Goal: Information Seeking & Learning: Learn about a topic

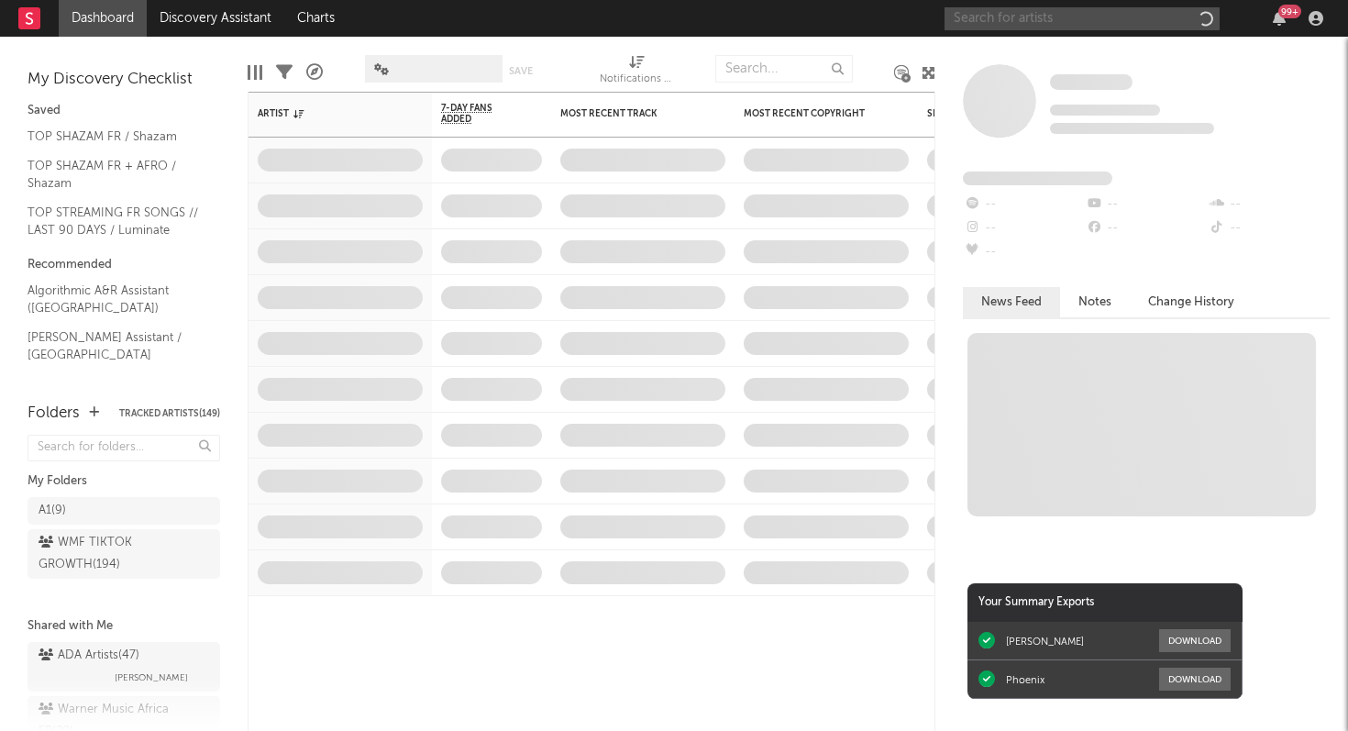
click at [1123, 25] on input "text" at bounding box center [1082, 18] width 275 height 23
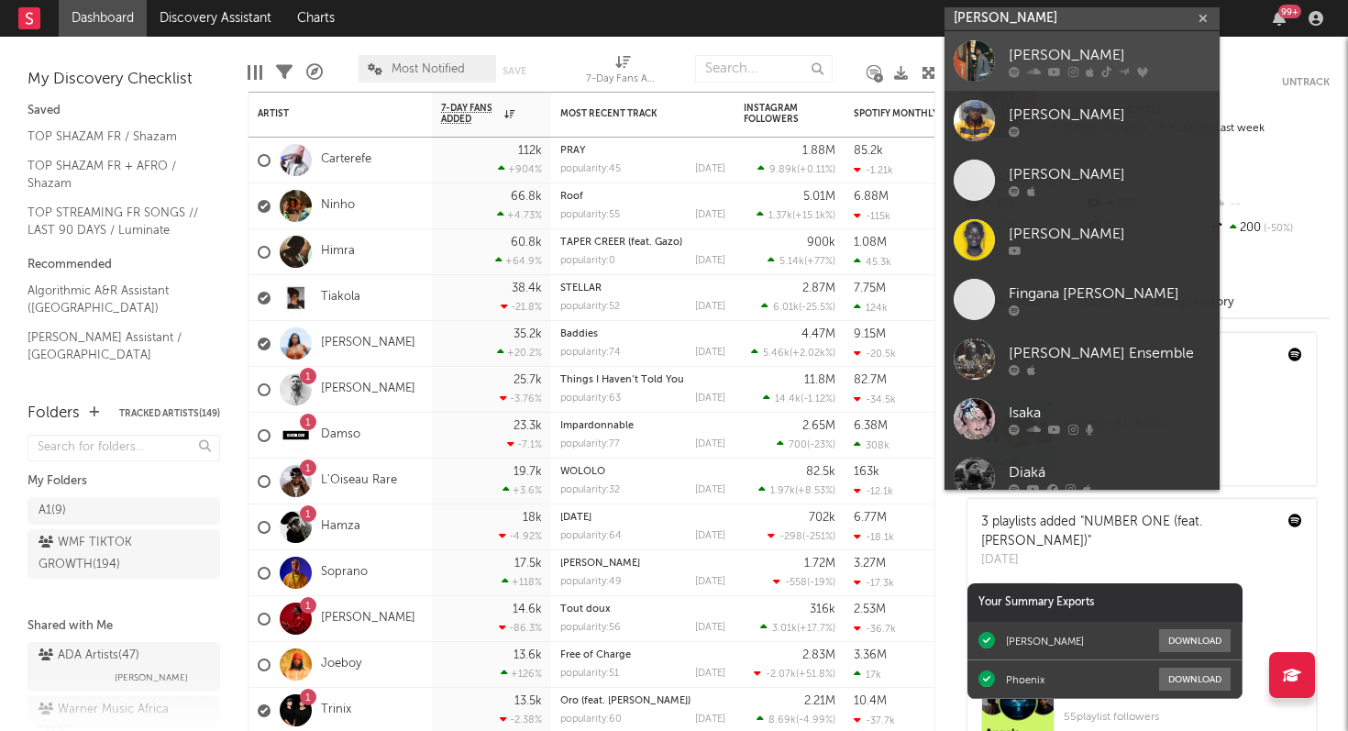
type input "[PERSON_NAME]"
click at [1142, 66] on icon at bounding box center [1142, 71] width 11 height 11
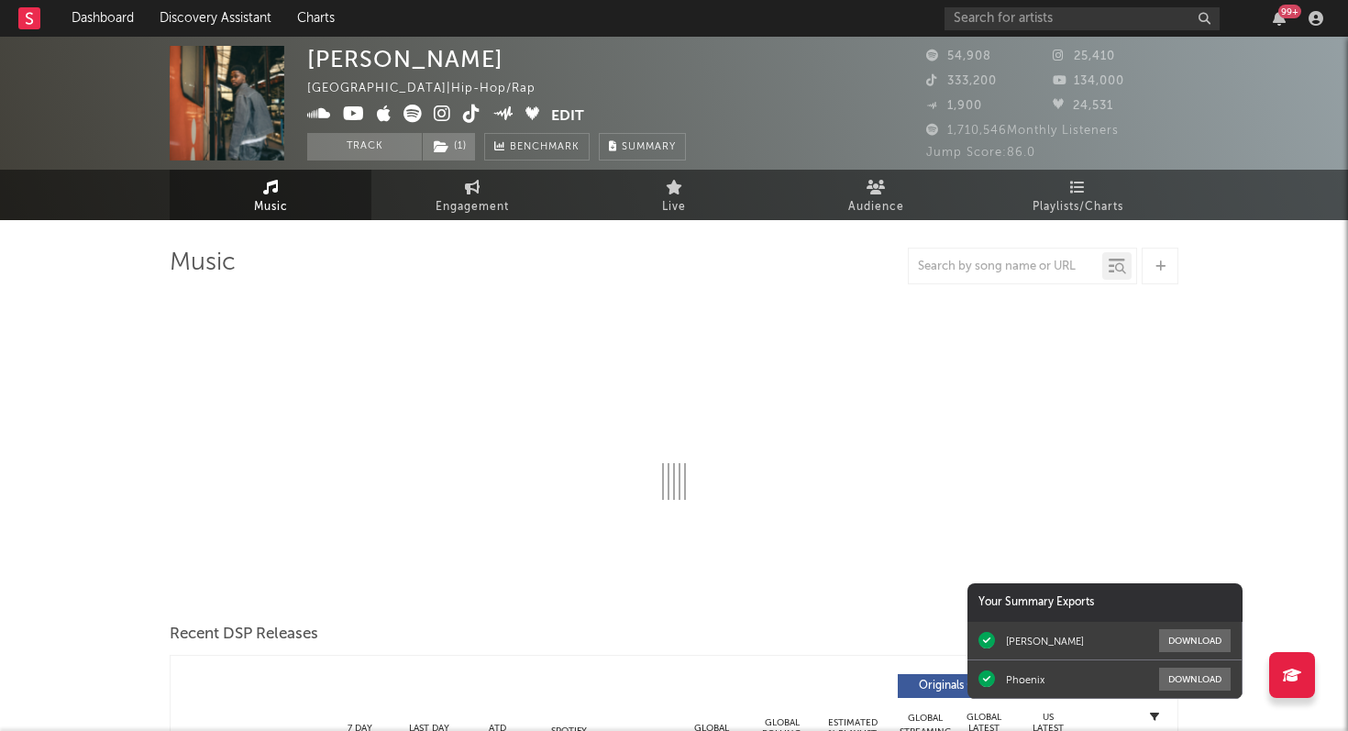
select select "6m"
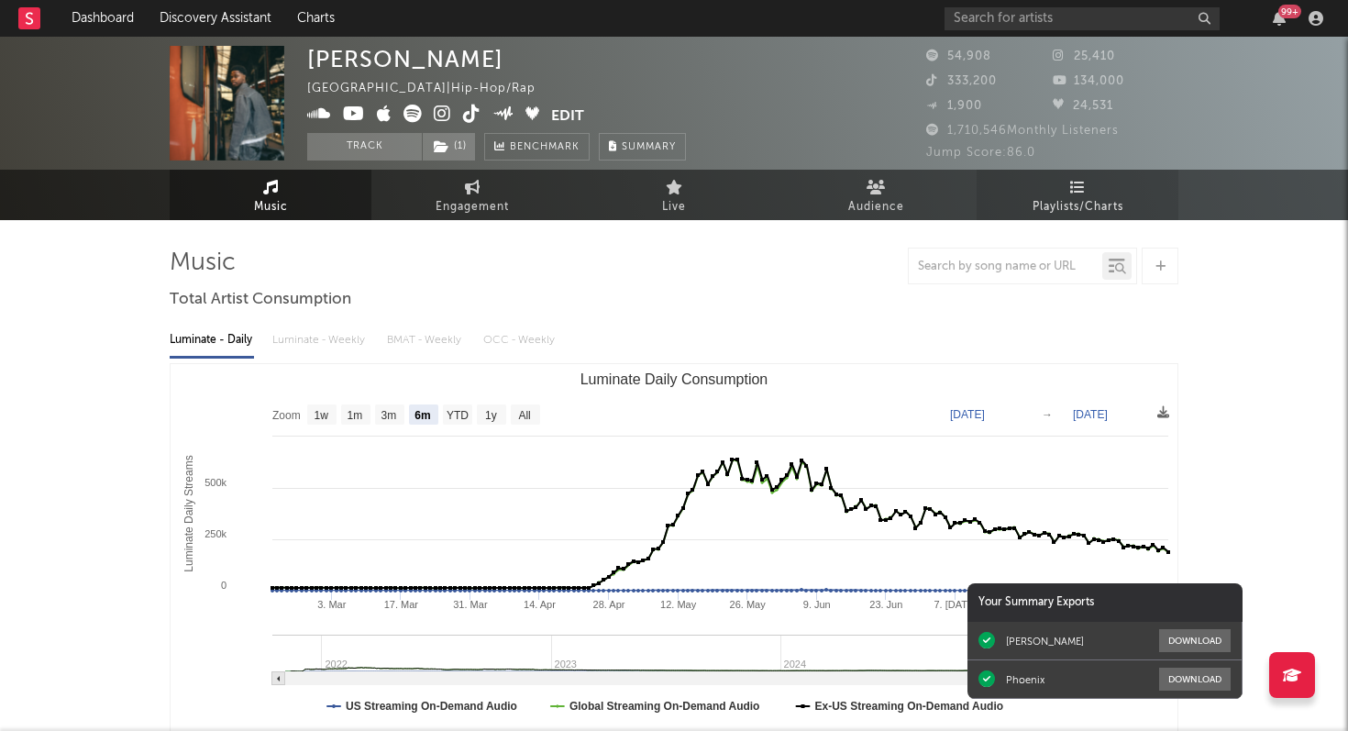
click at [1064, 194] on link "Playlists/Charts" at bounding box center [1078, 195] width 202 height 50
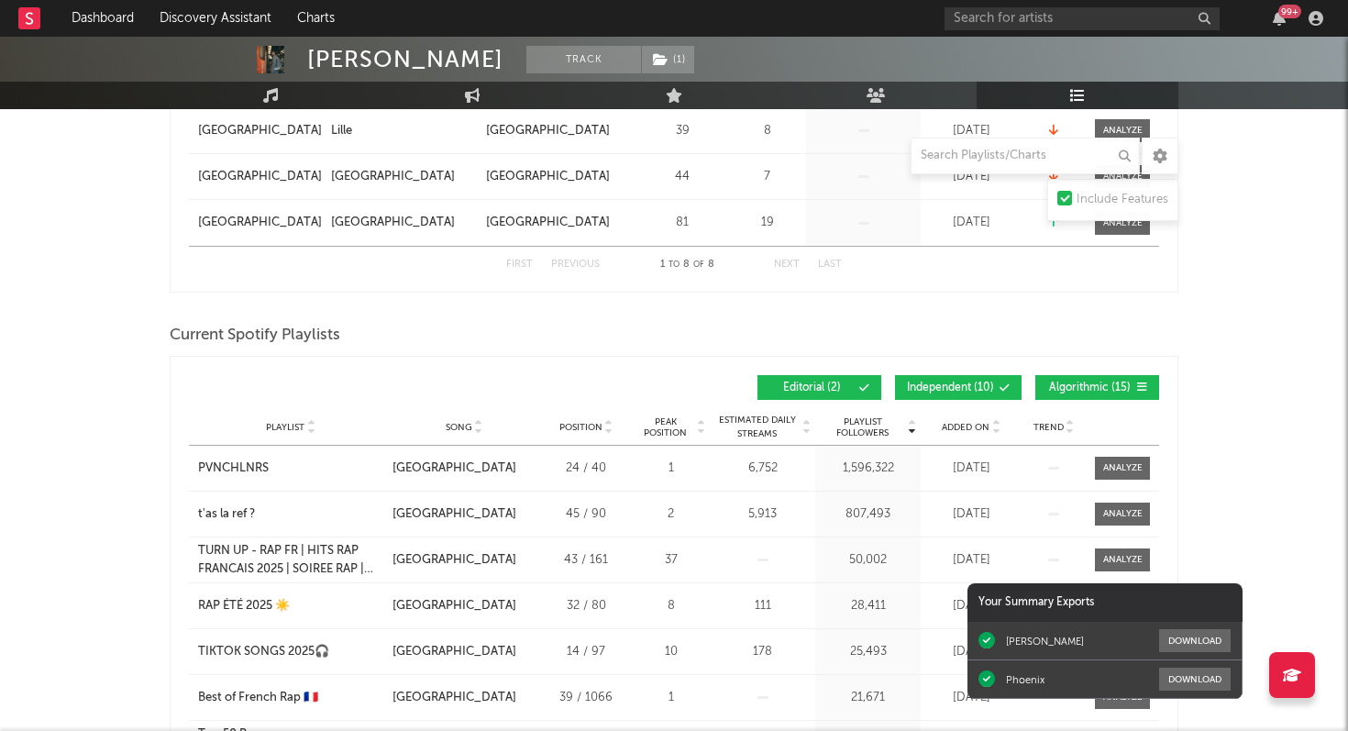
scroll to position [655, 0]
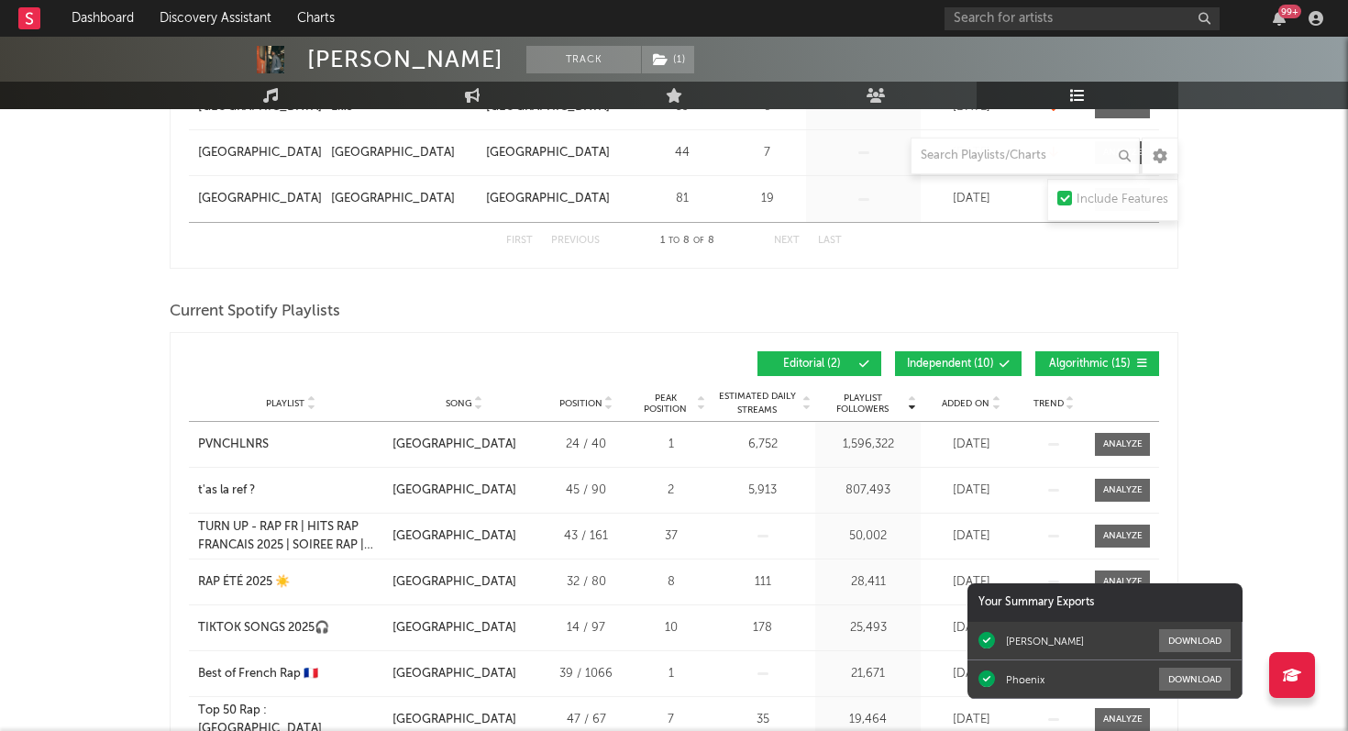
click at [976, 400] on span "Added On" at bounding box center [966, 403] width 48 height 11
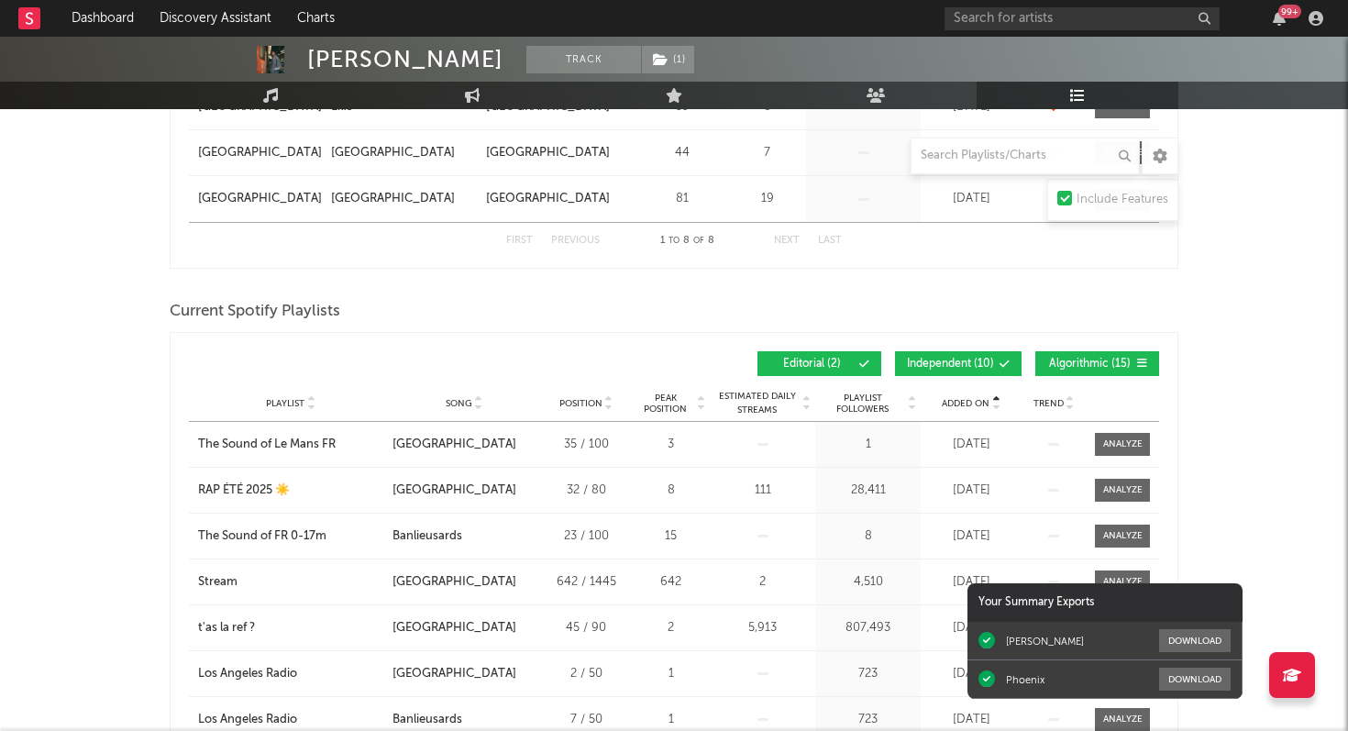
click at [976, 400] on span "Added On" at bounding box center [966, 403] width 48 height 11
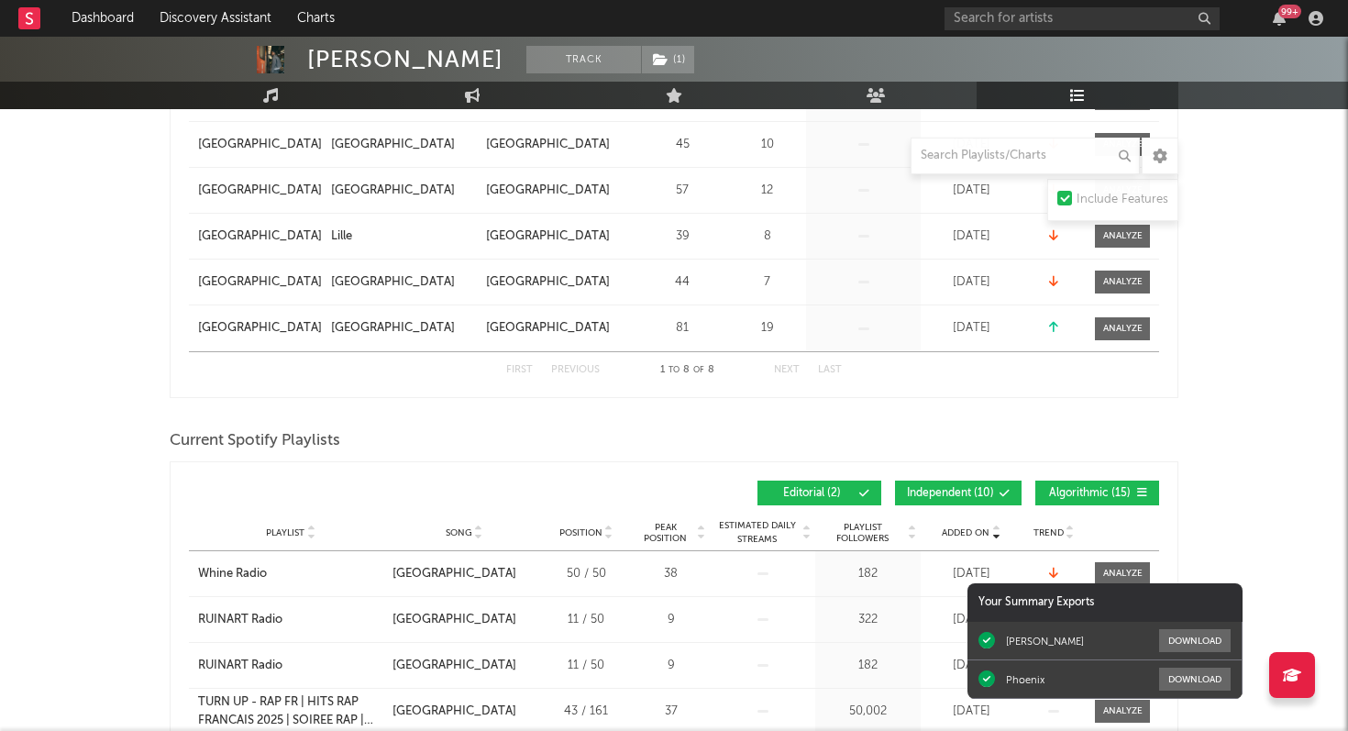
scroll to position [471, 0]
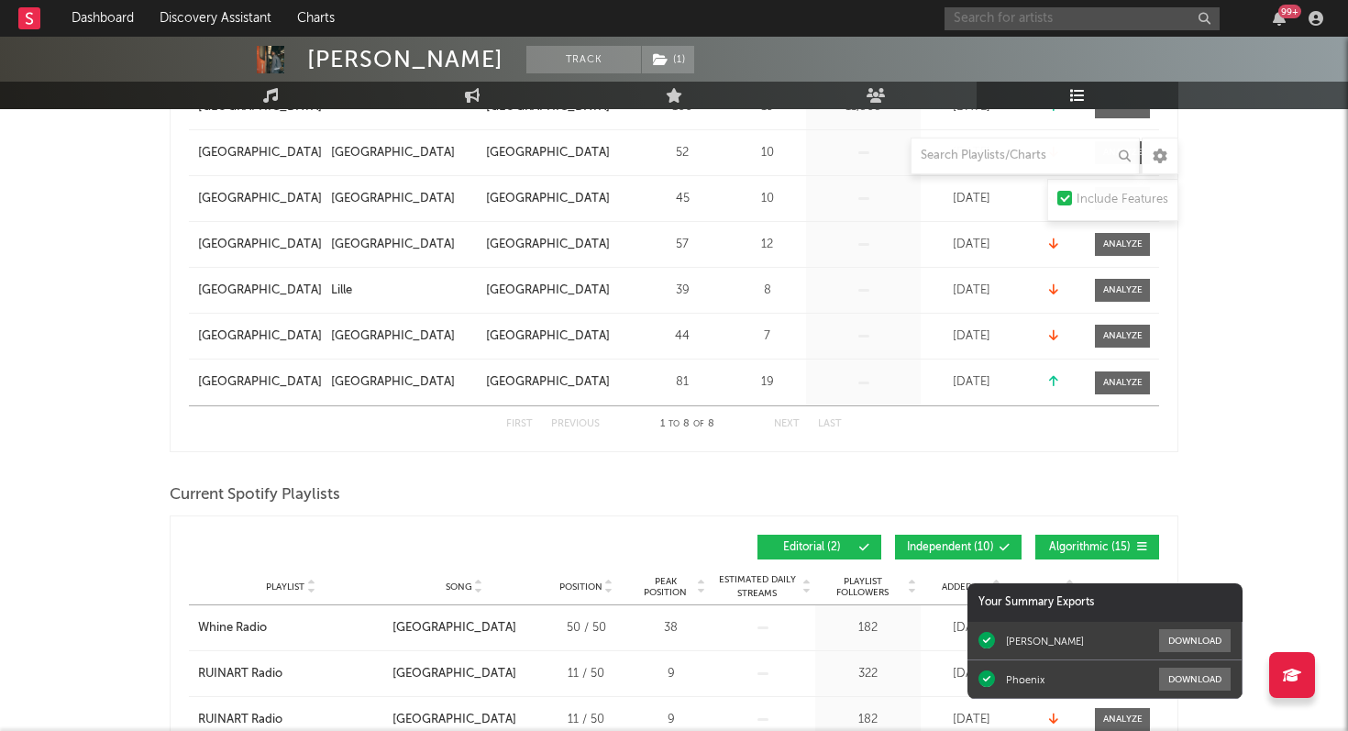
click at [998, 16] on input "text" at bounding box center [1082, 18] width 275 height 23
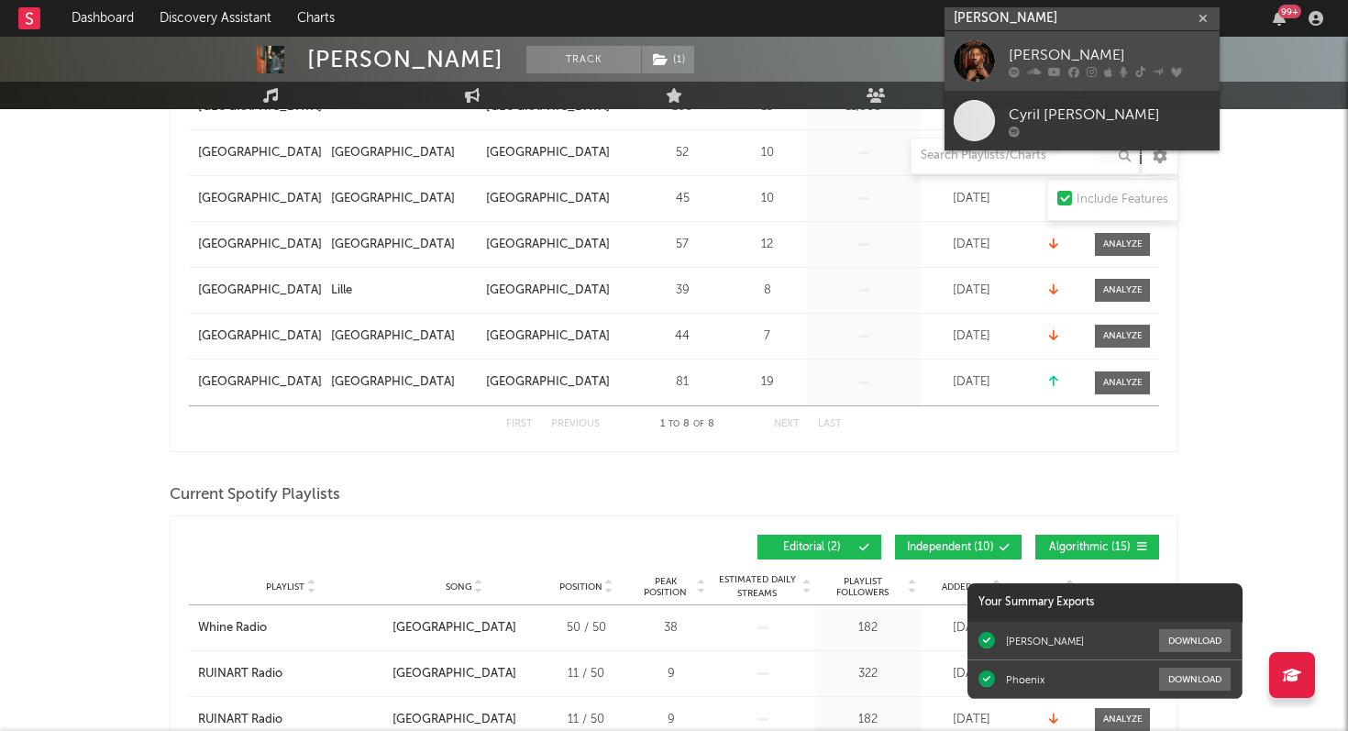
type input "[PERSON_NAME]"
click at [1028, 45] on div "[PERSON_NAME]" at bounding box center [1110, 55] width 202 height 22
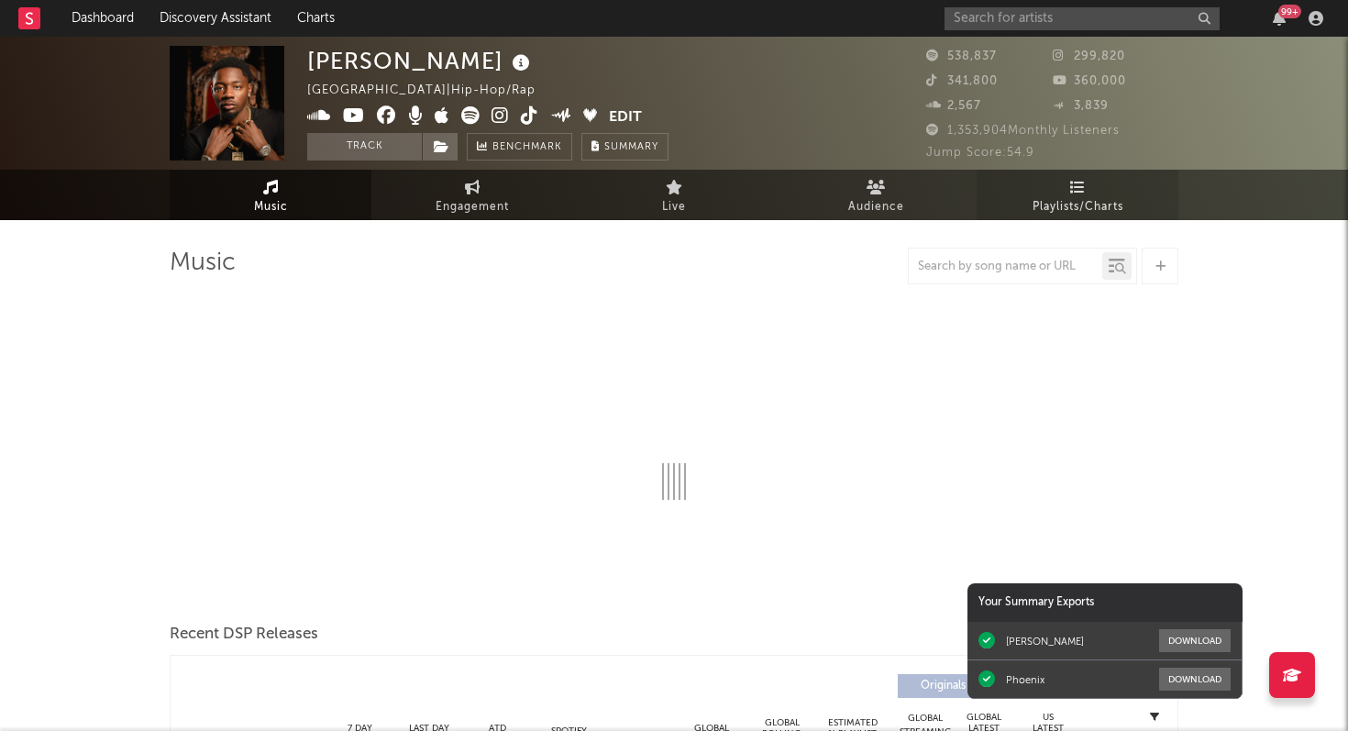
select select "6m"
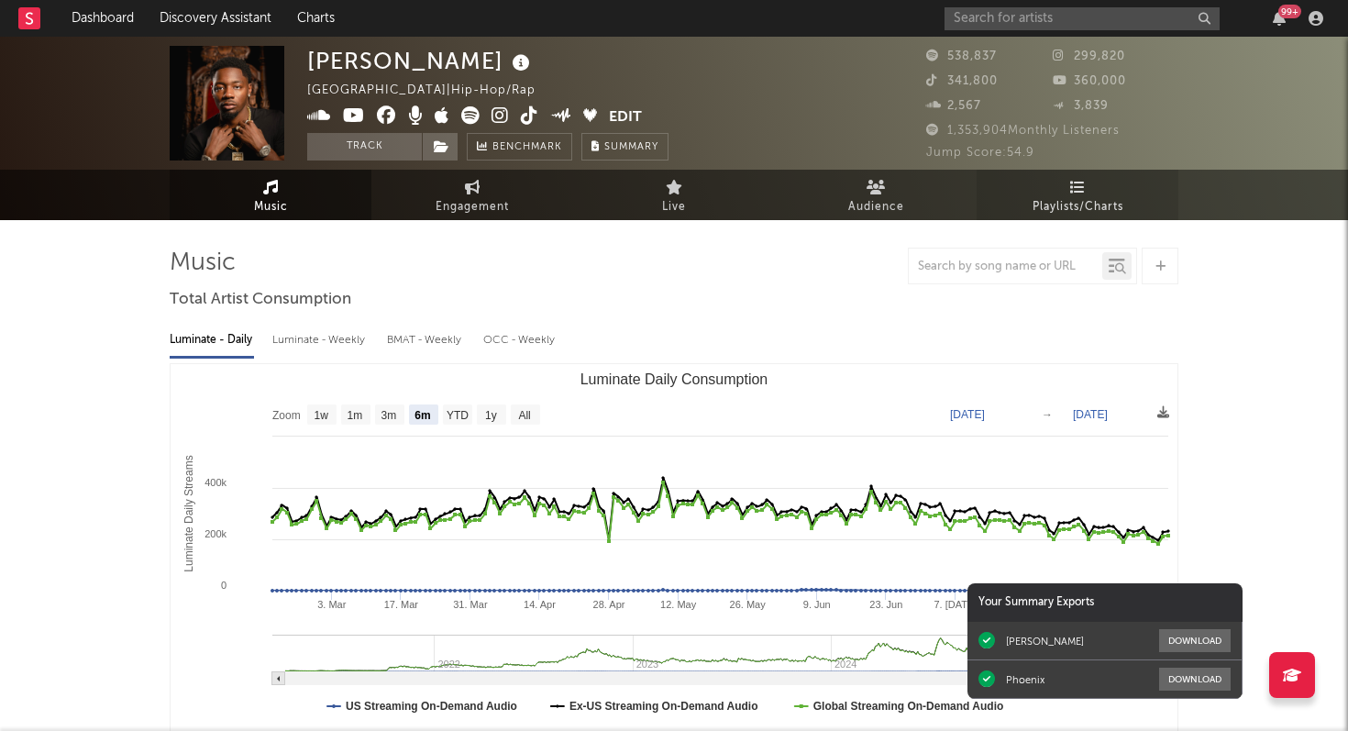
select select "6m"
click at [1083, 197] on span "Playlists/Charts" at bounding box center [1078, 207] width 91 height 22
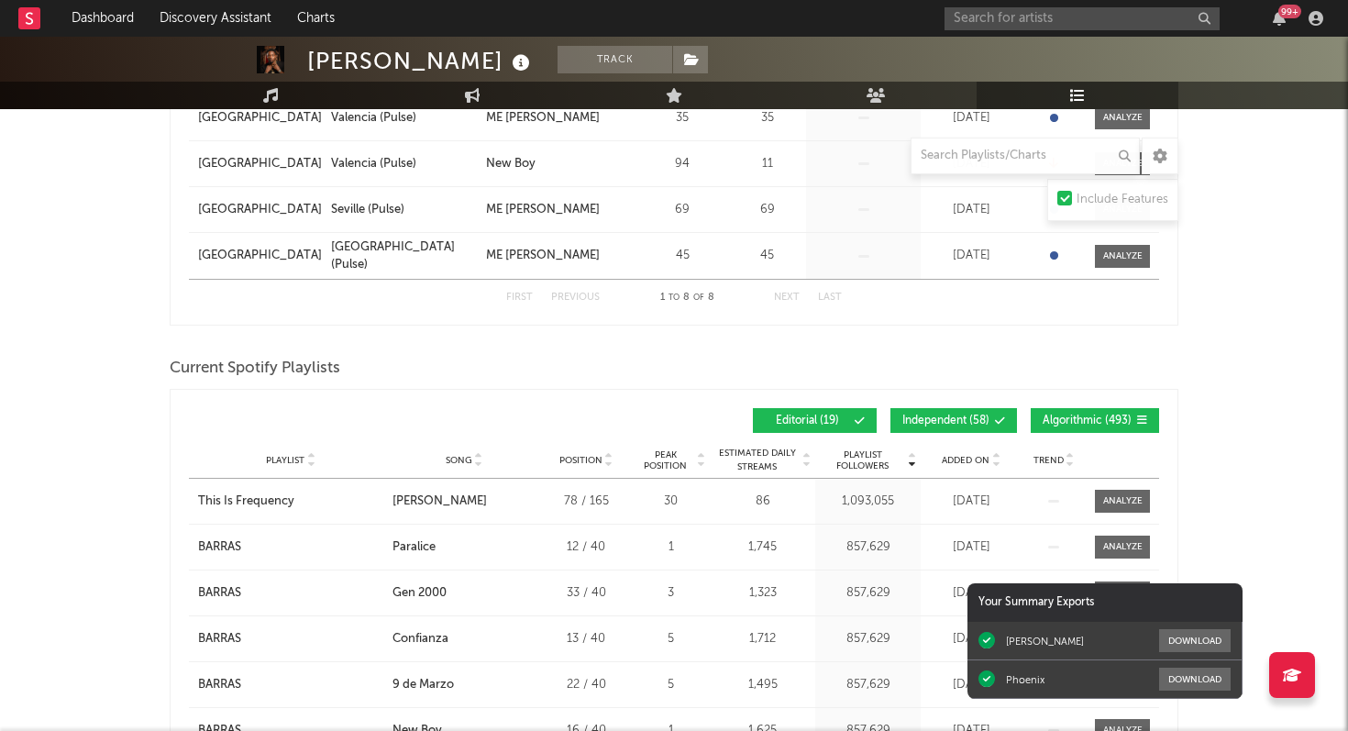
scroll to position [717, 0]
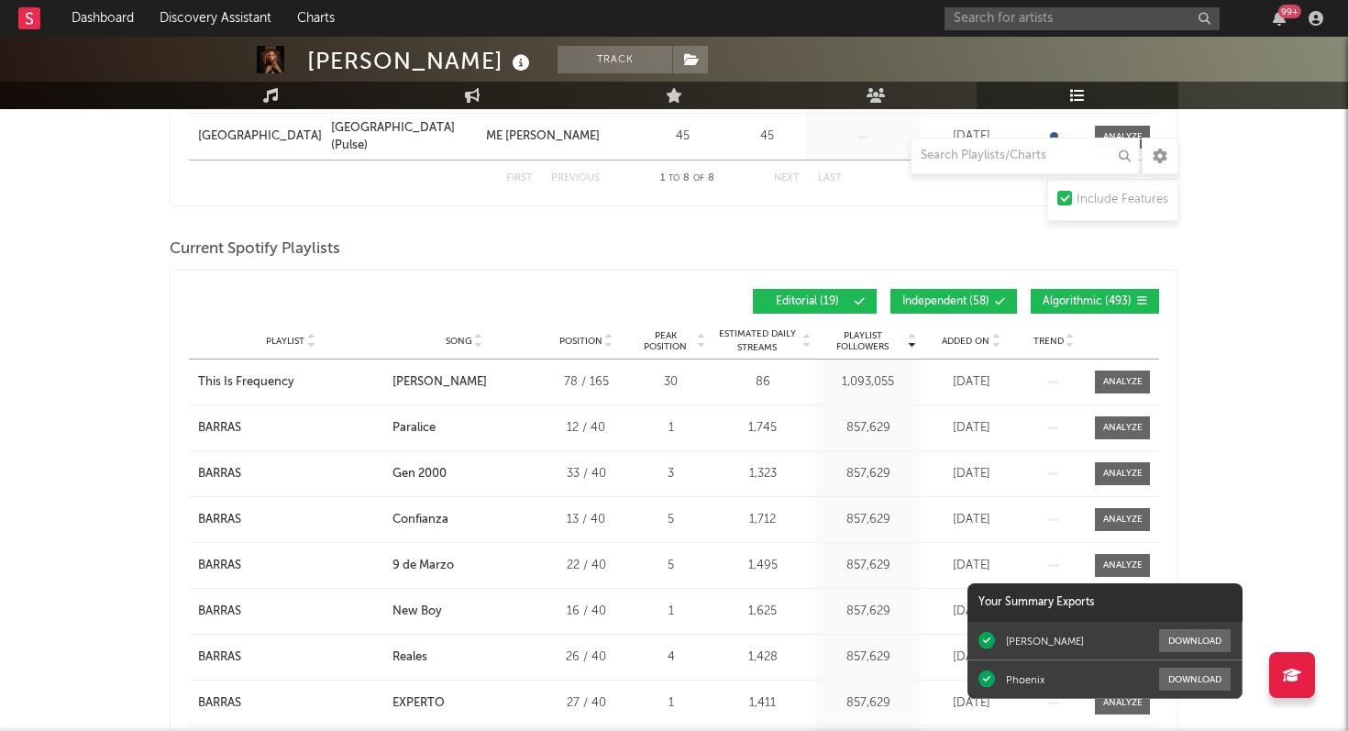
click at [951, 339] on span "Added On" at bounding box center [966, 341] width 48 height 11
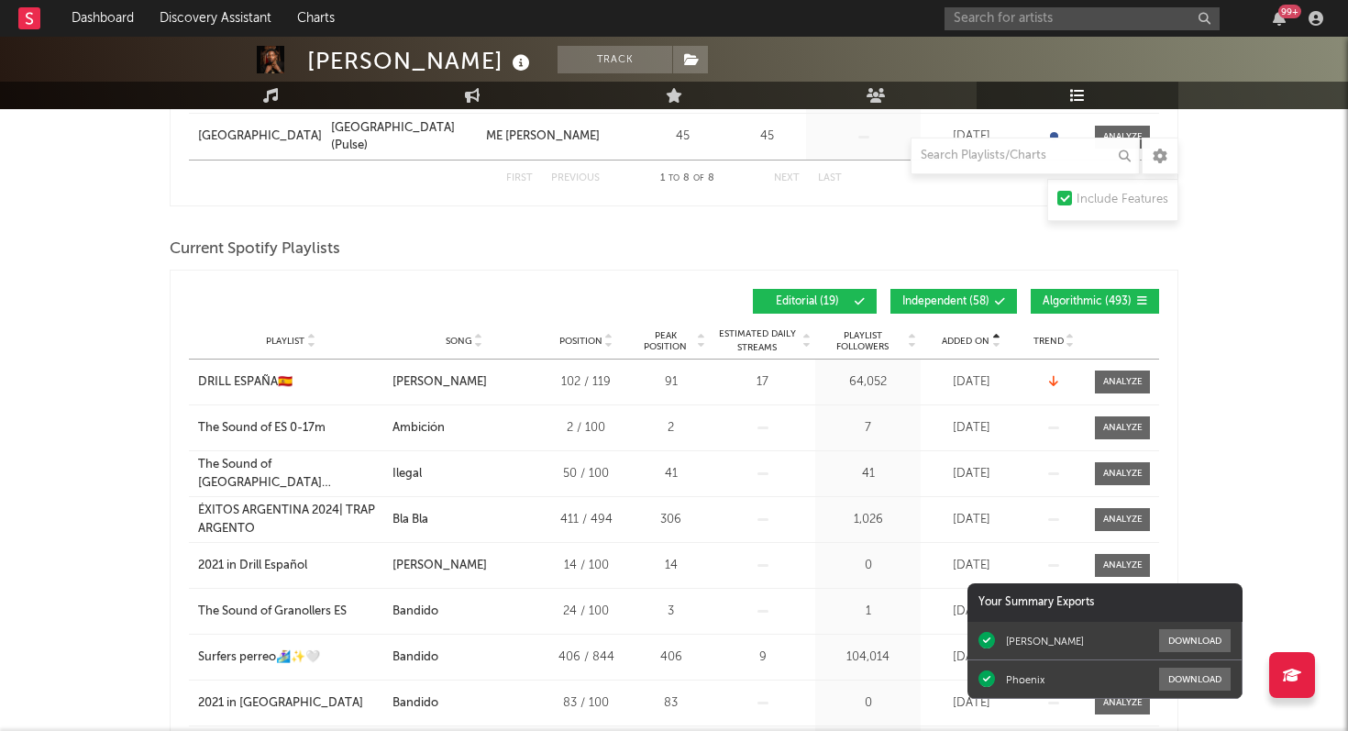
click at [951, 339] on span "Added On" at bounding box center [966, 341] width 48 height 11
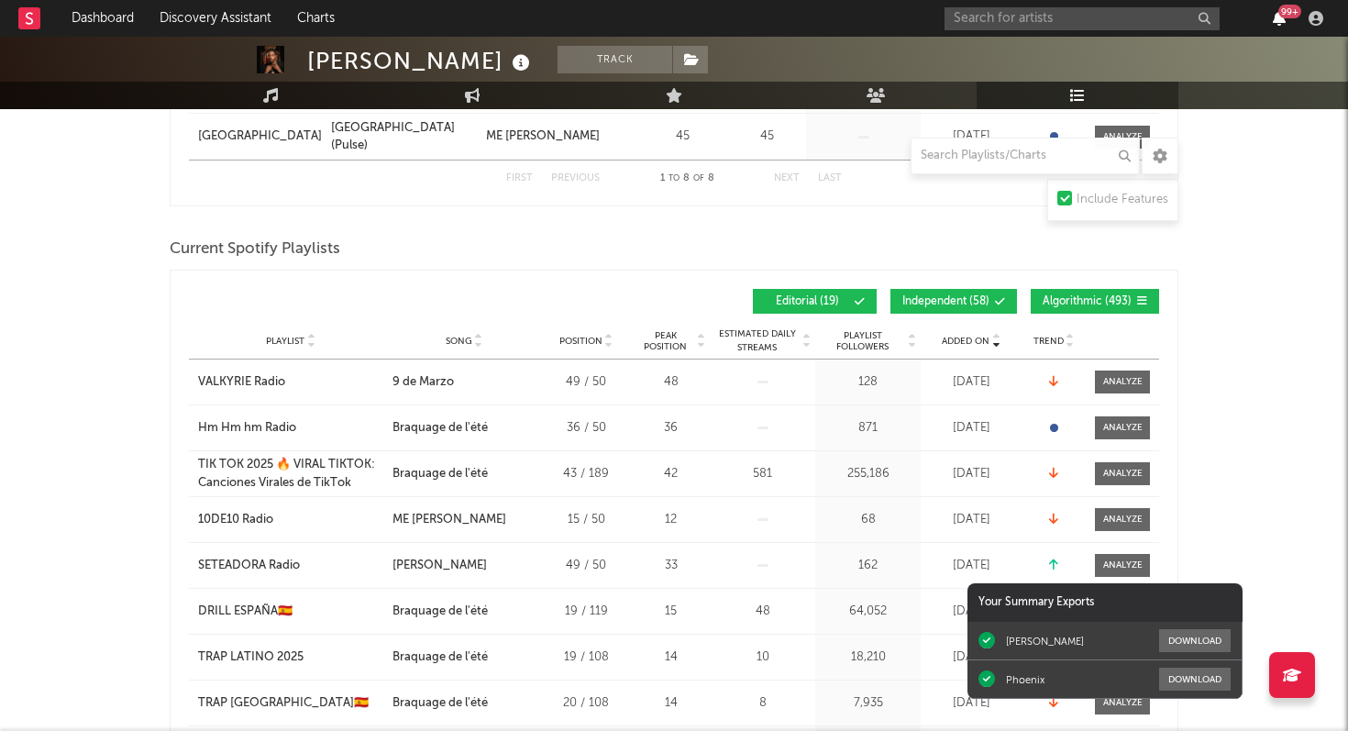
click at [1277, 15] on icon "button" at bounding box center [1279, 18] width 13 height 15
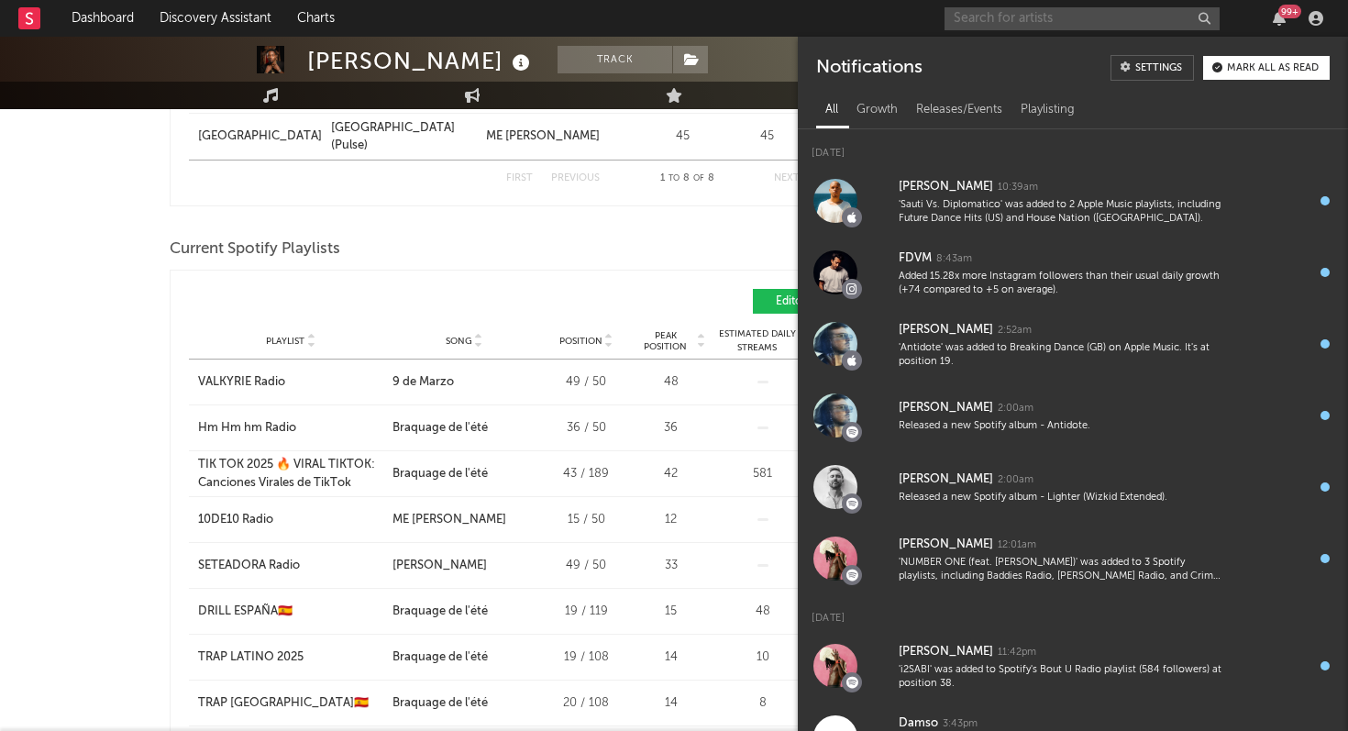
click at [983, 23] on input "text" at bounding box center [1082, 18] width 275 height 23
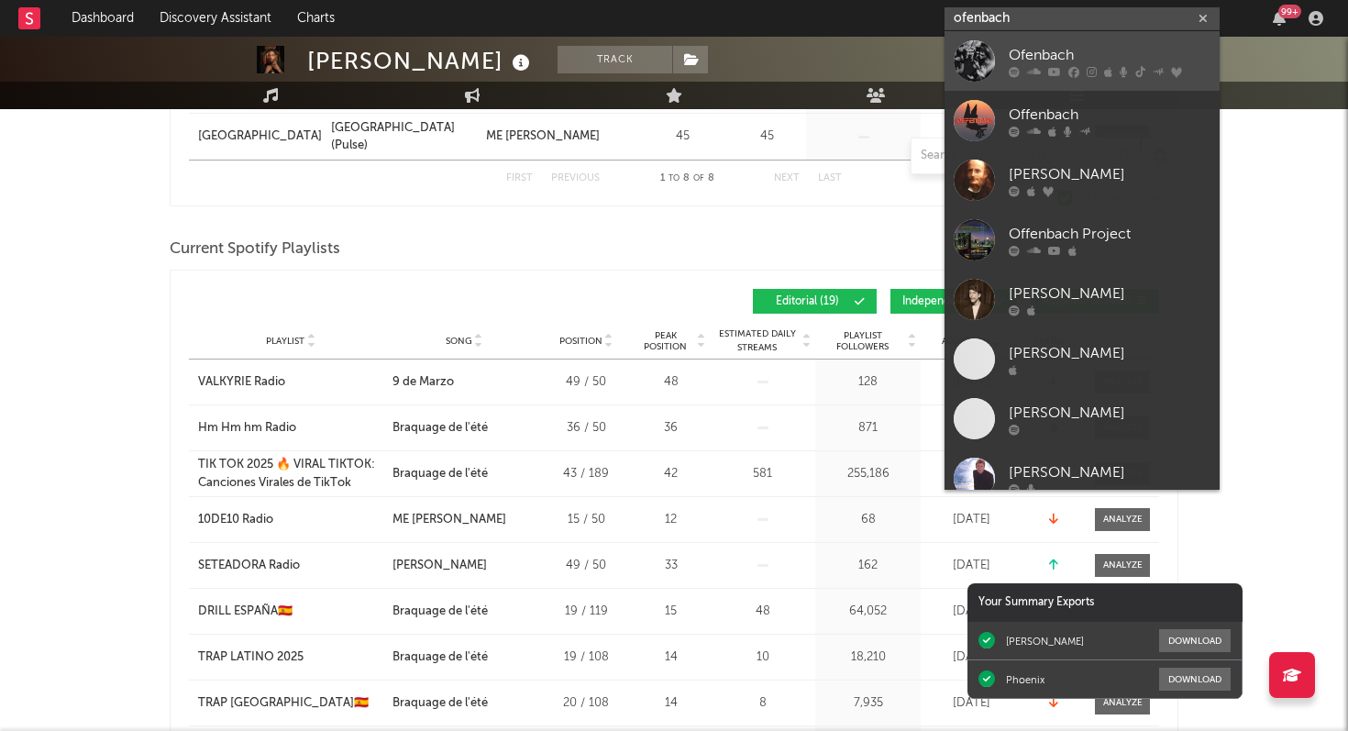
type input "ofenbach"
click at [1011, 62] on div "Ofenbach" at bounding box center [1110, 55] width 202 height 22
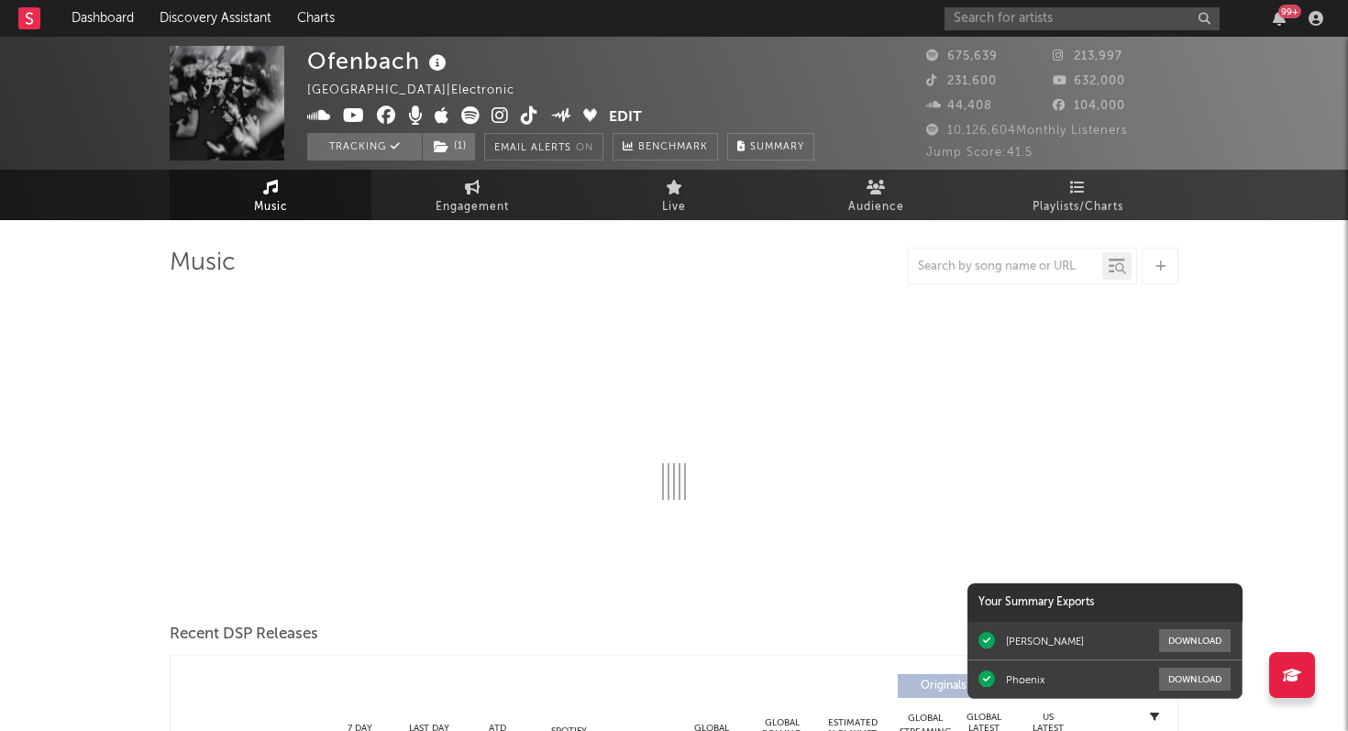
select select "6m"
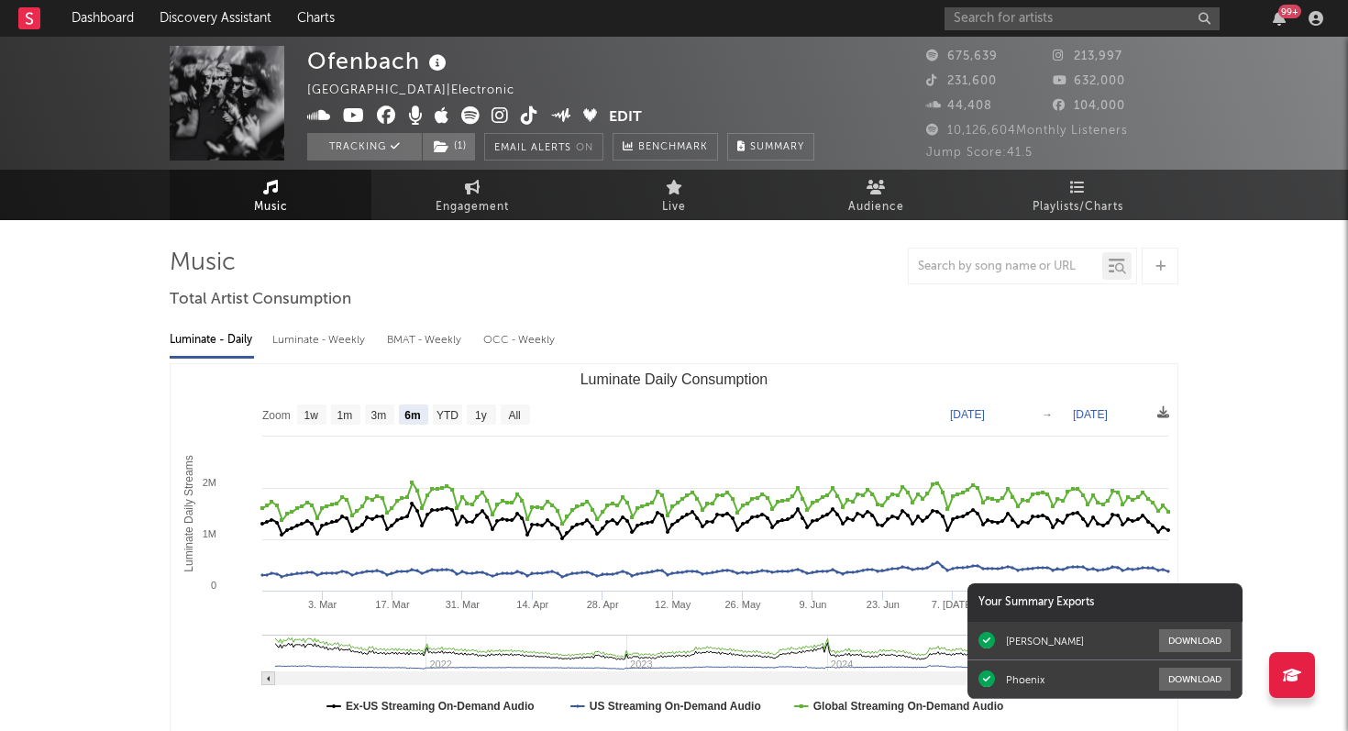
select select "6m"
click at [1077, 192] on icon at bounding box center [1078, 187] width 16 height 15
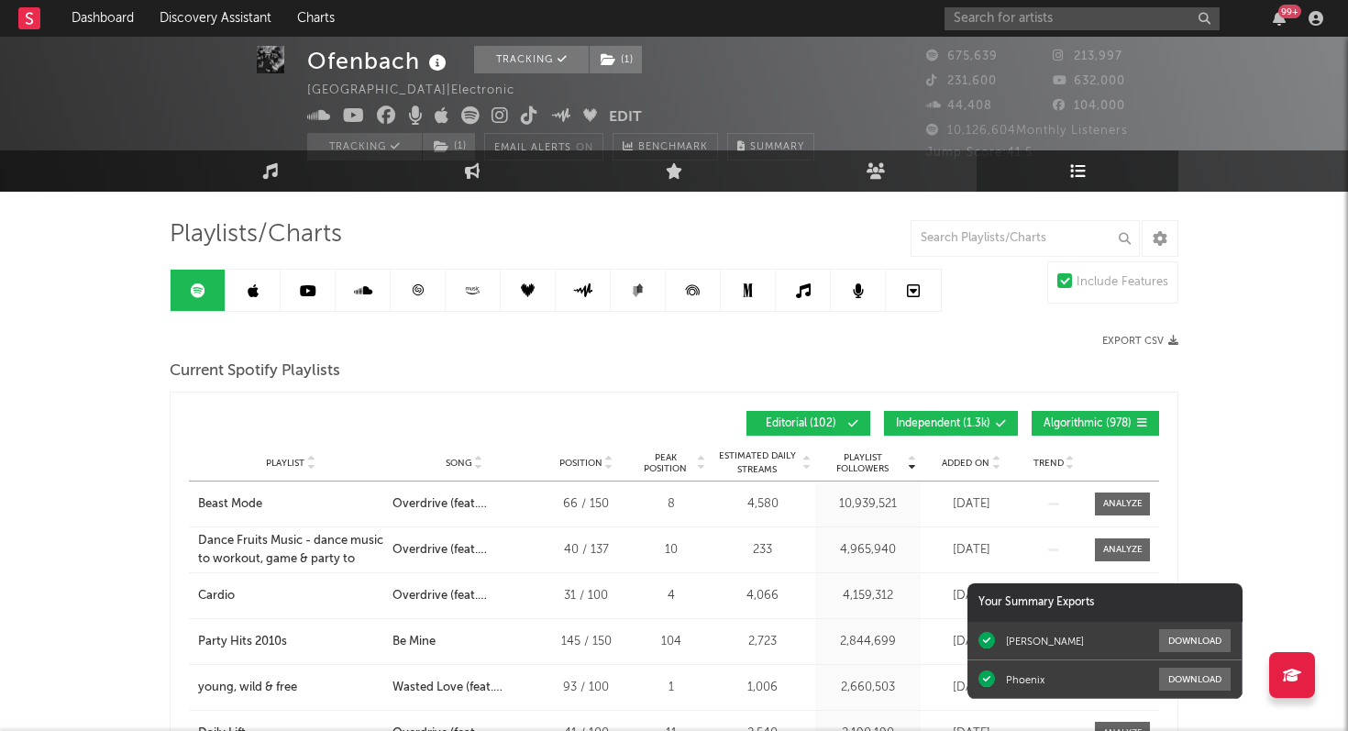
scroll to position [21, 0]
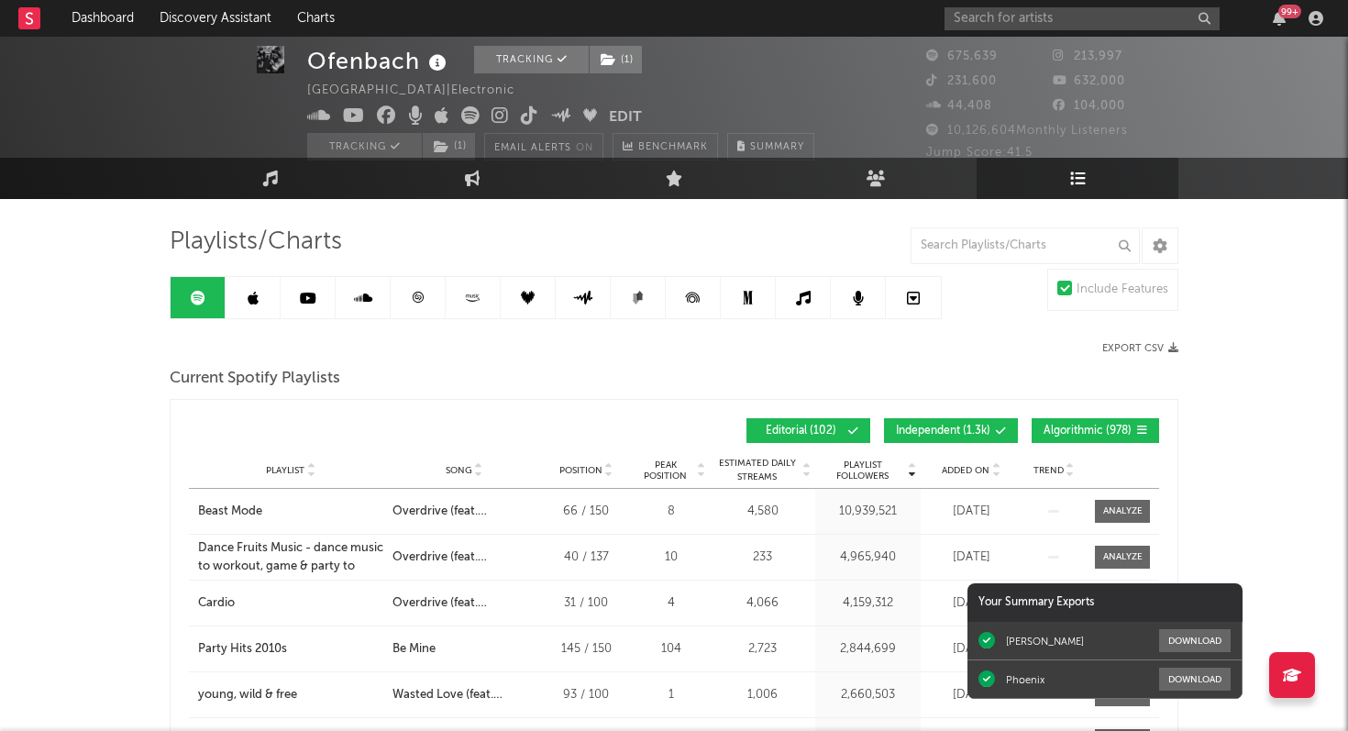
click at [978, 469] on span "Added On" at bounding box center [966, 470] width 48 height 11
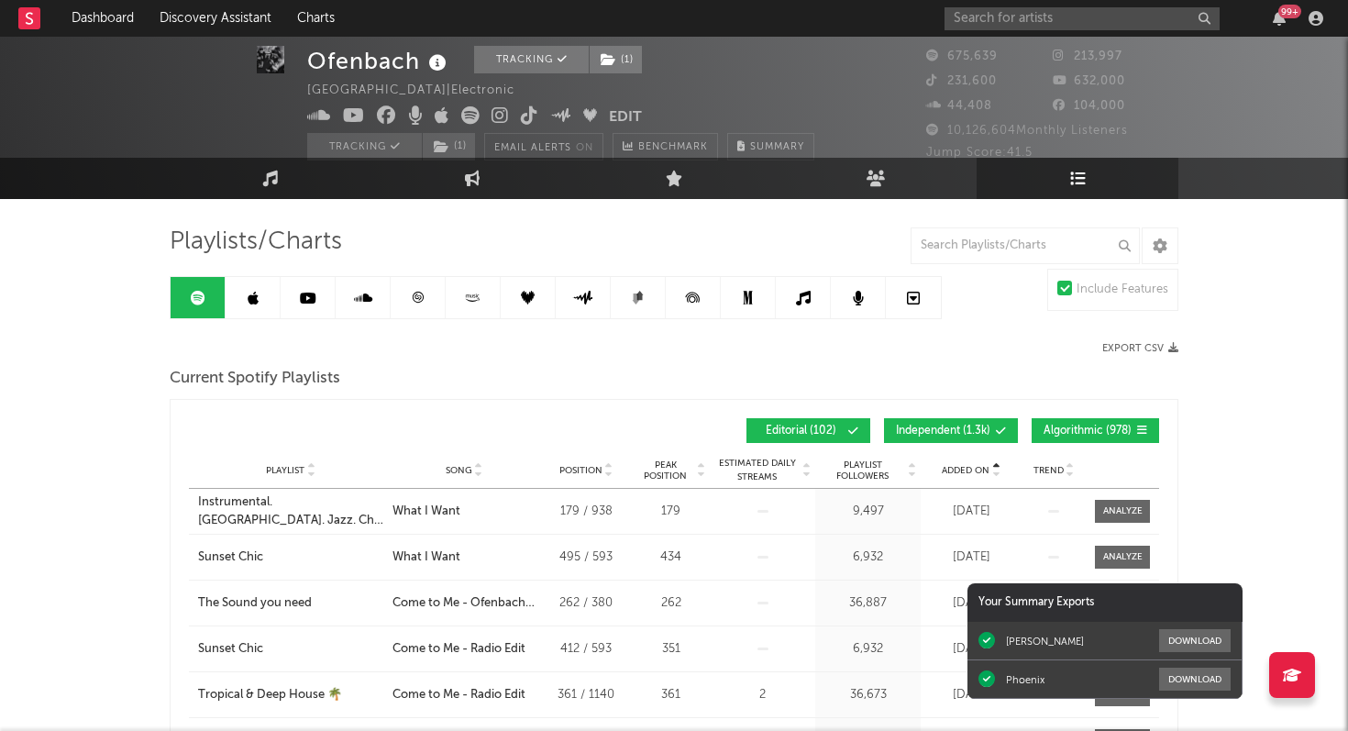
click at [978, 469] on span "Added On" at bounding box center [966, 470] width 48 height 11
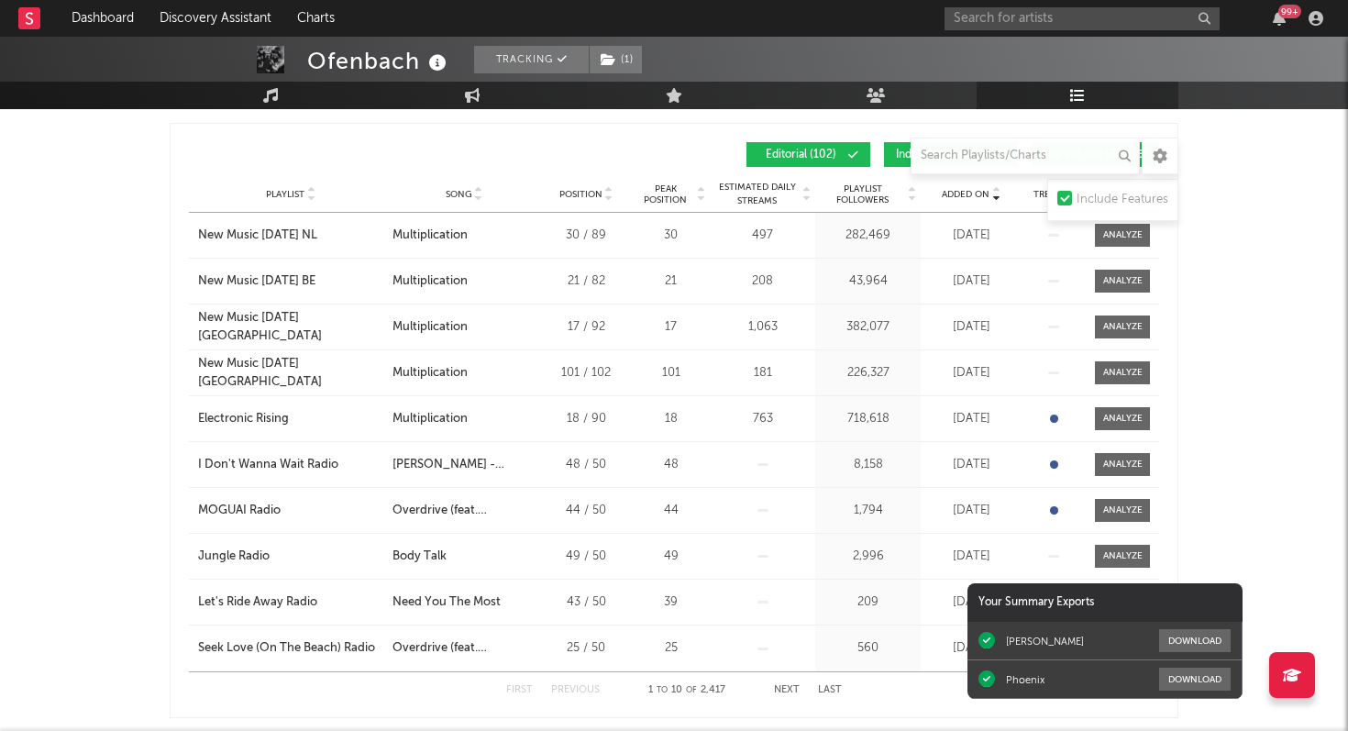
scroll to position [300, 0]
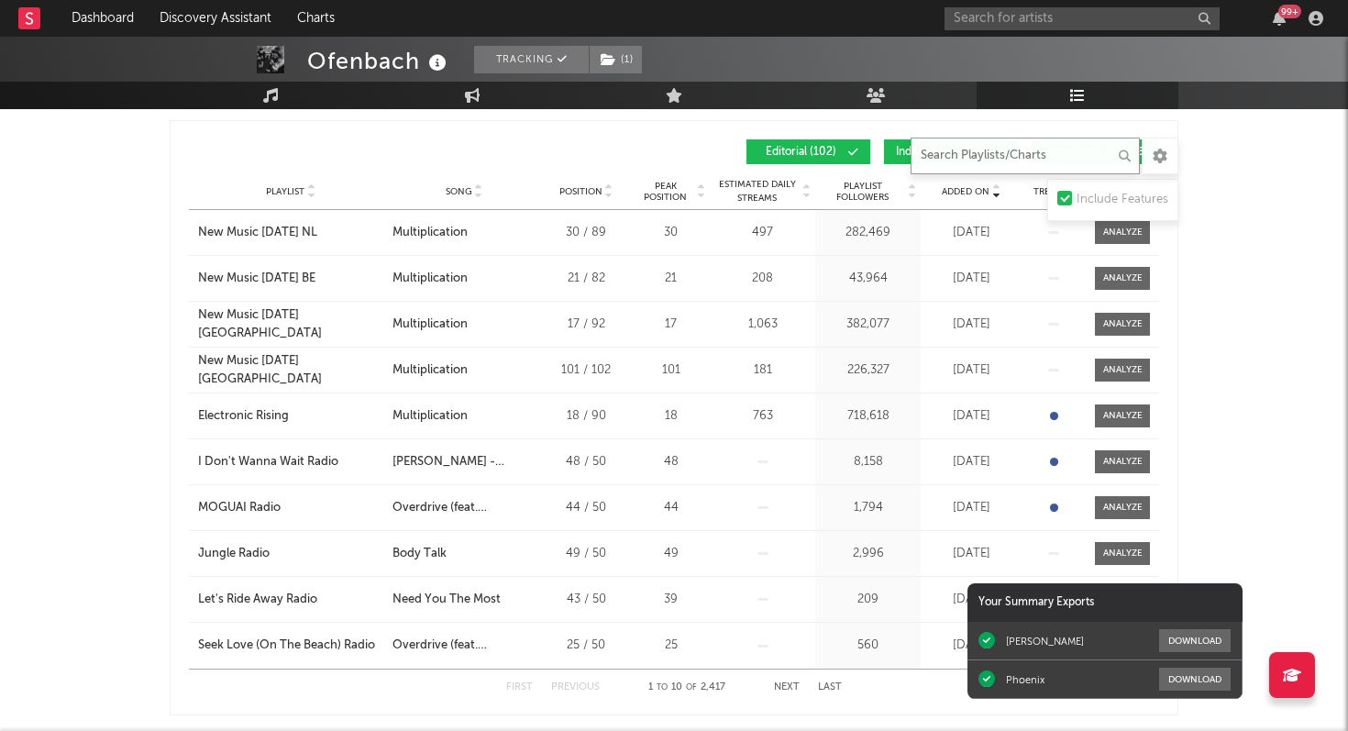
click at [938, 159] on input "text" at bounding box center [1025, 156] width 229 height 37
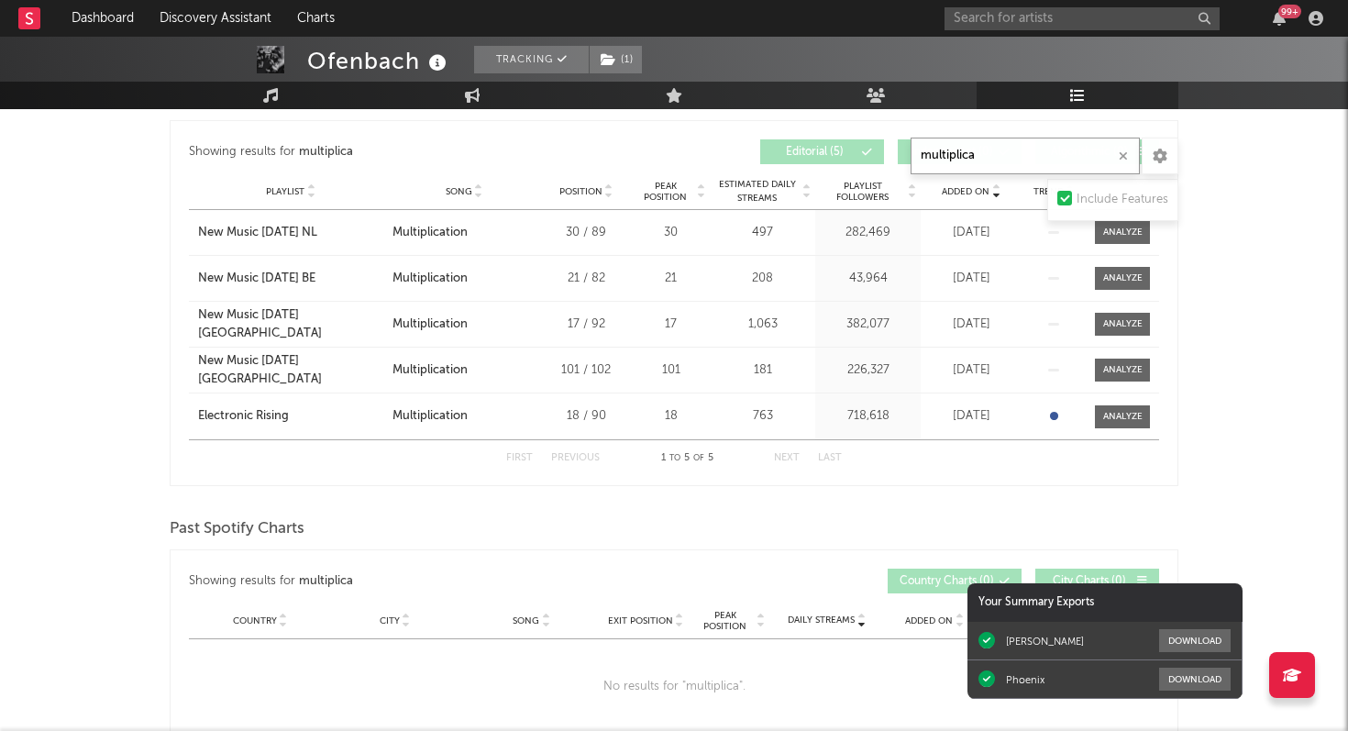
type input "multiplica"
click at [857, 197] on span "Playlist Followers" at bounding box center [862, 192] width 85 height 22
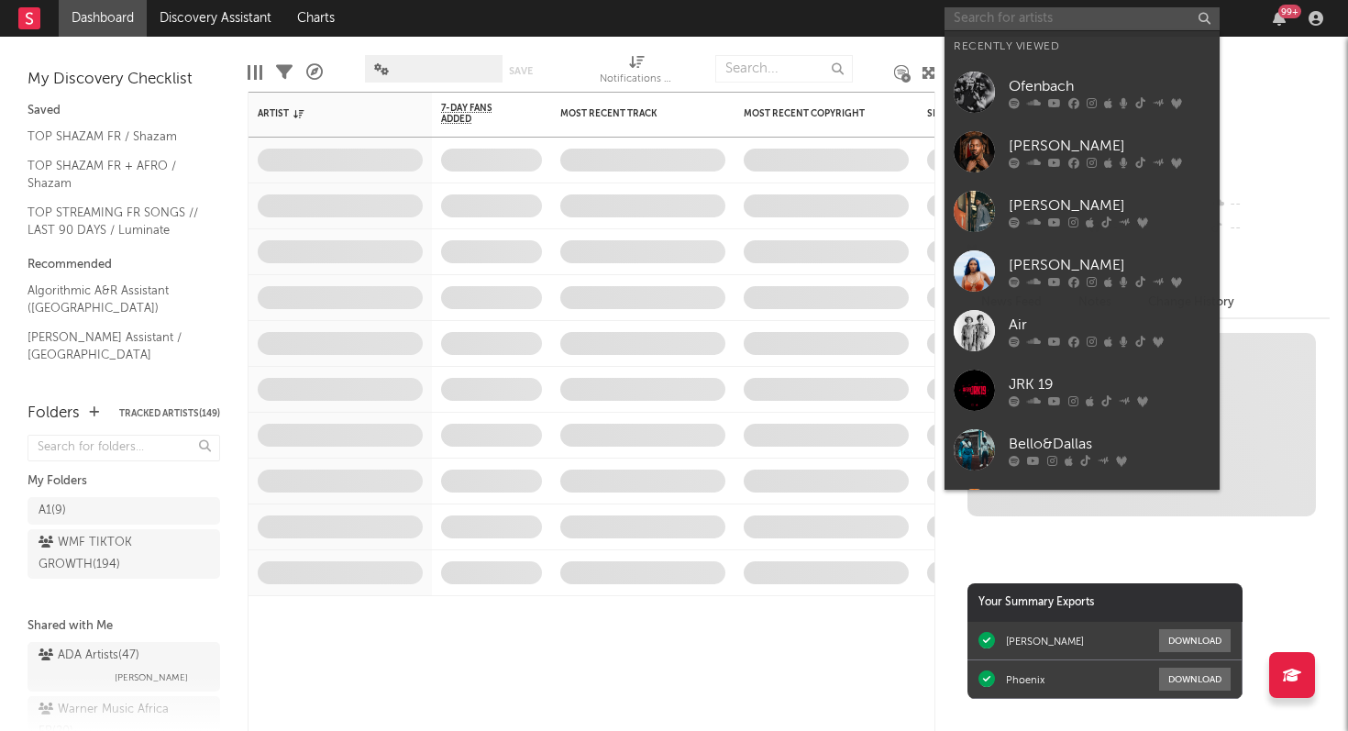
click at [1113, 21] on input "text" at bounding box center [1082, 18] width 275 height 23
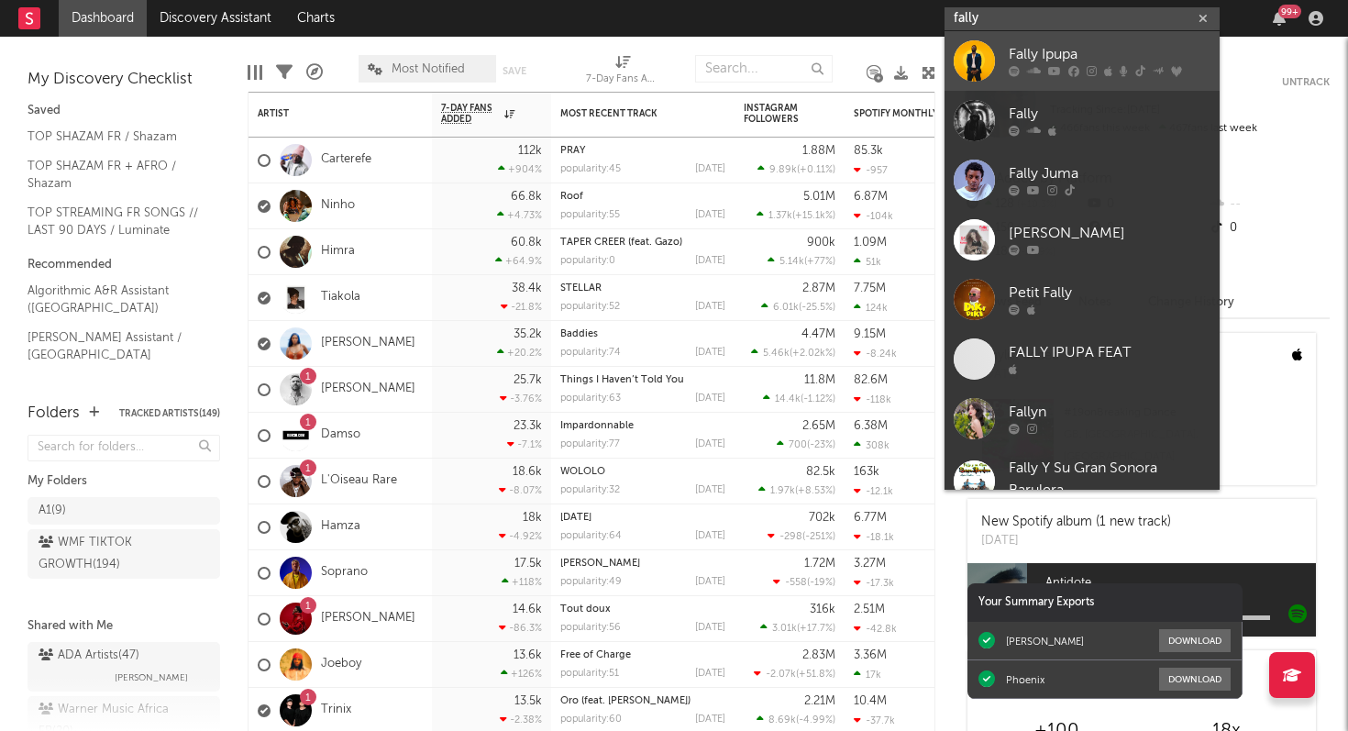
type input "fally"
click at [1106, 64] on div "Fally Ipupa" at bounding box center [1110, 55] width 202 height 22
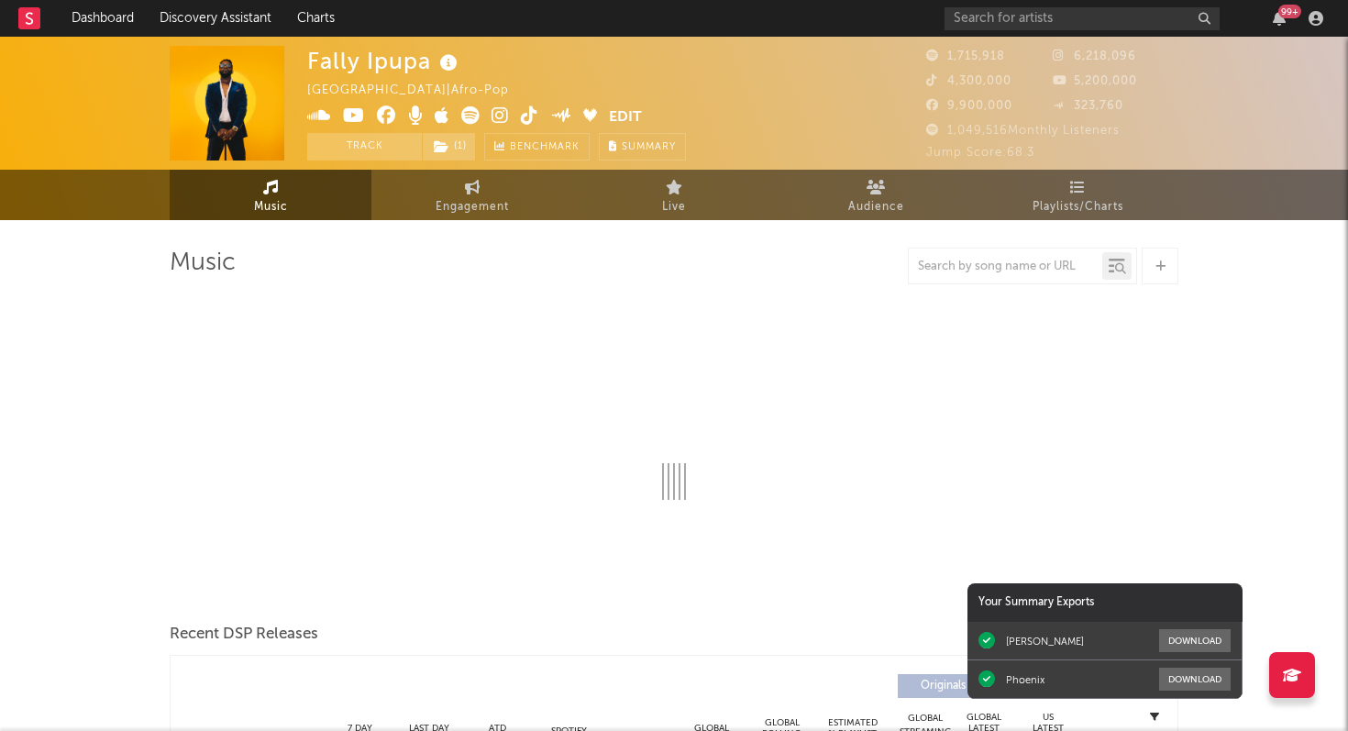
select select "6m"
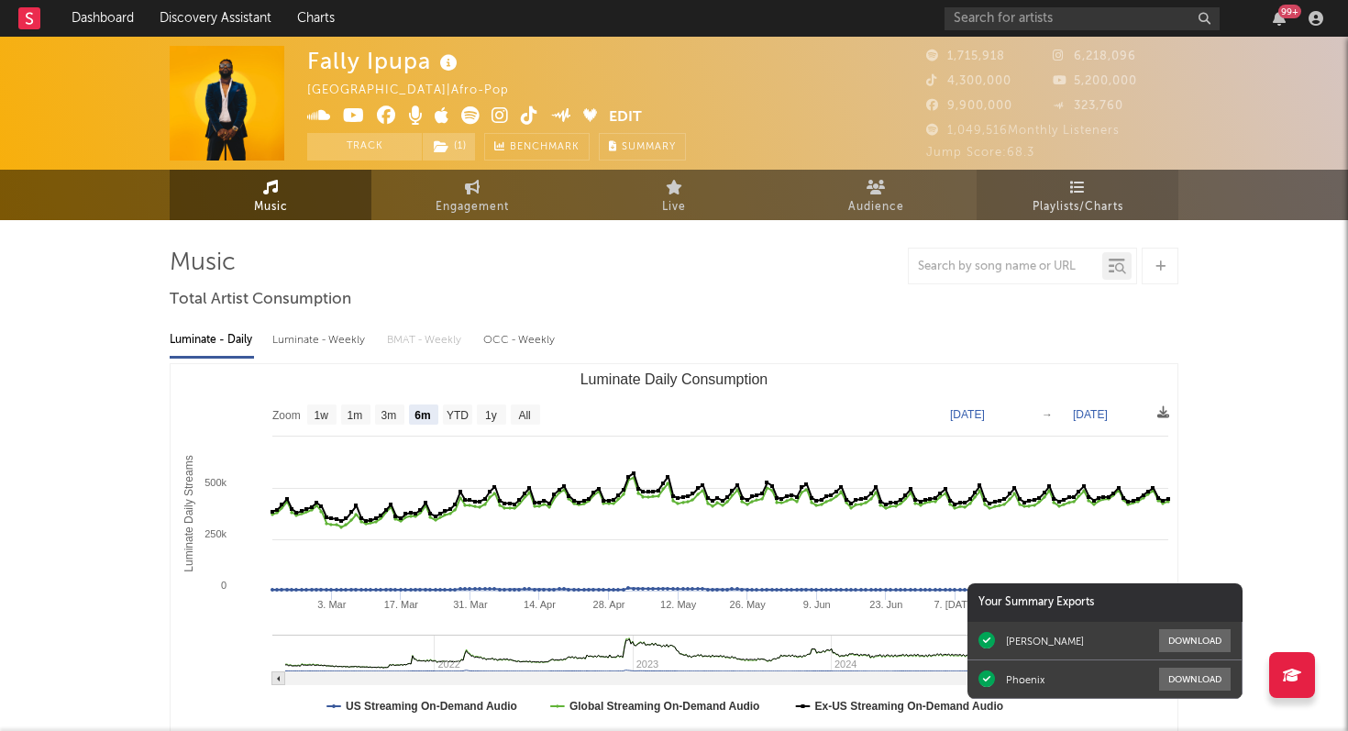
click at [1087, 199] on span "Playlists/Charts" at bounding box center [1078, 207] width 91 height 22
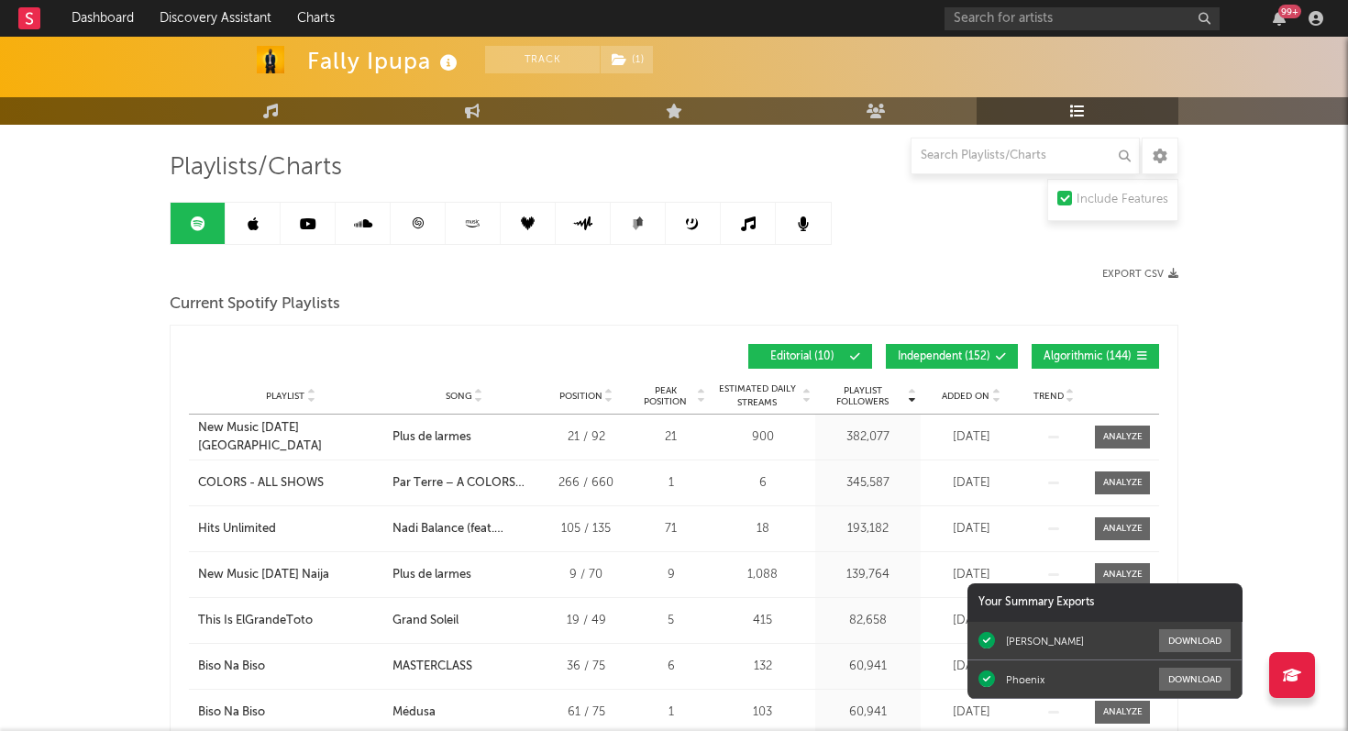
scroll to position [140, 0]
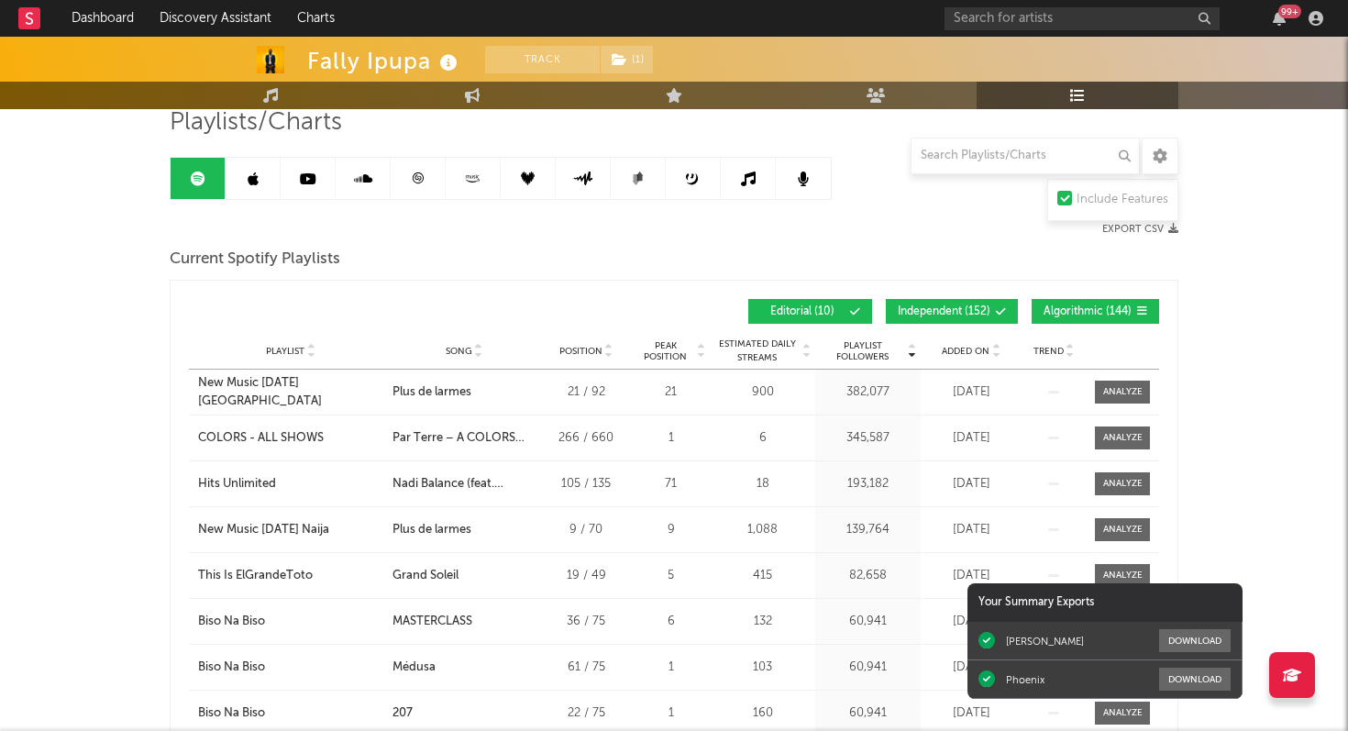
click at [978, 349] on span "Added On" at bounding box center [966, 351] width 48 height 11
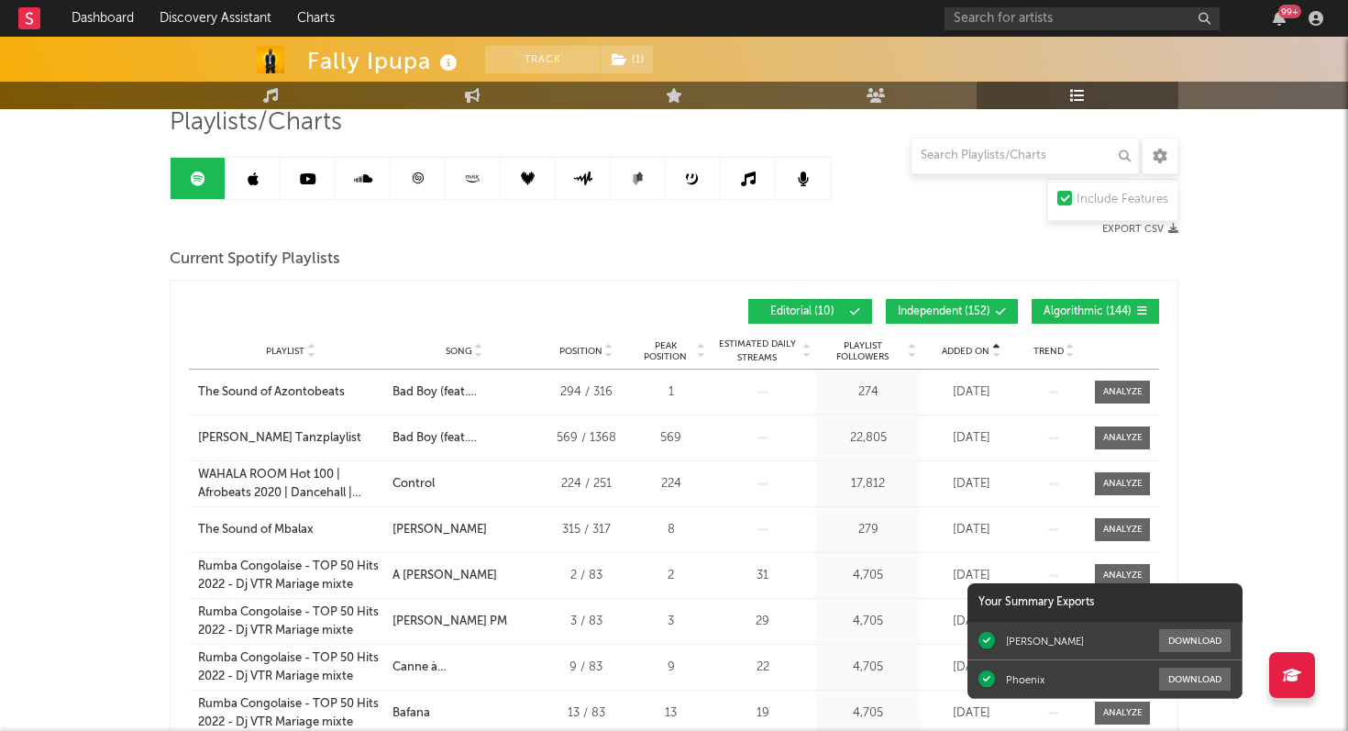
click at [978, 349] on span "Added On" at bounding box center [966, 351] width 48 height 11
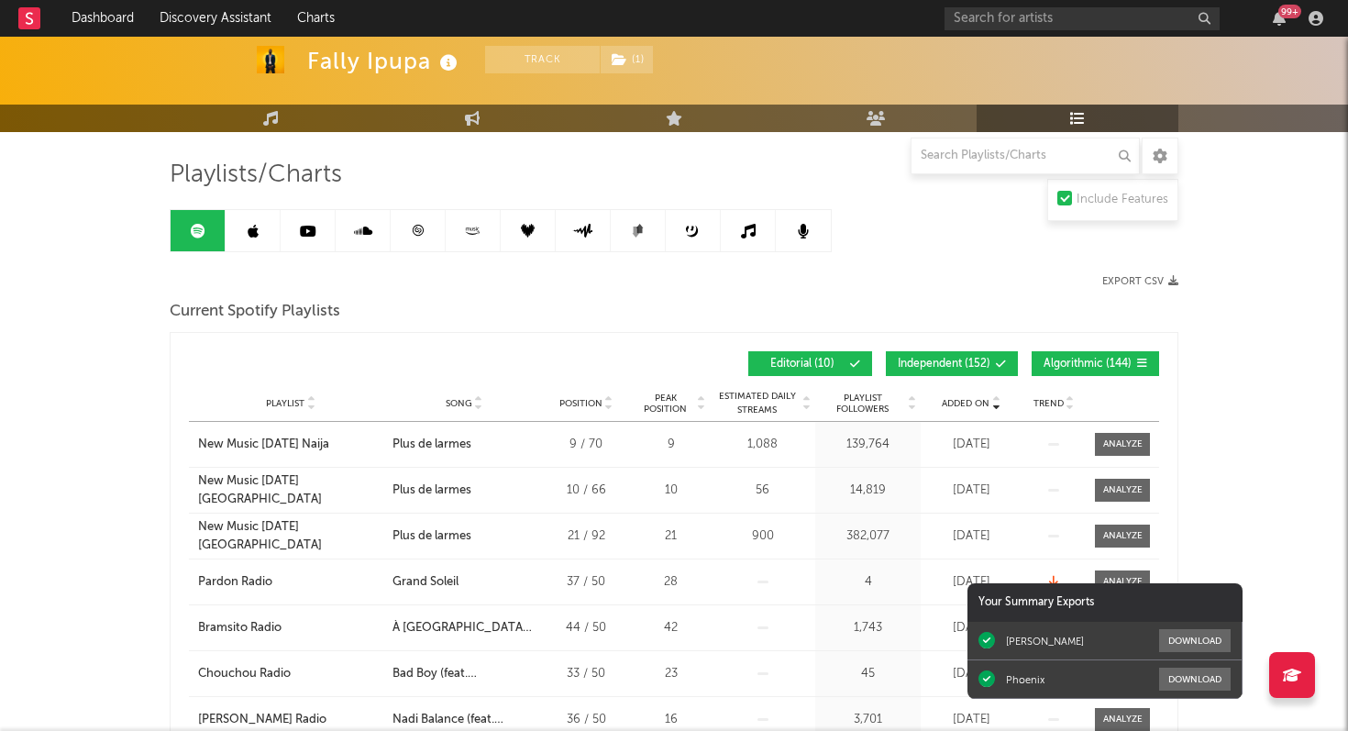
scroll to position [79, 0]
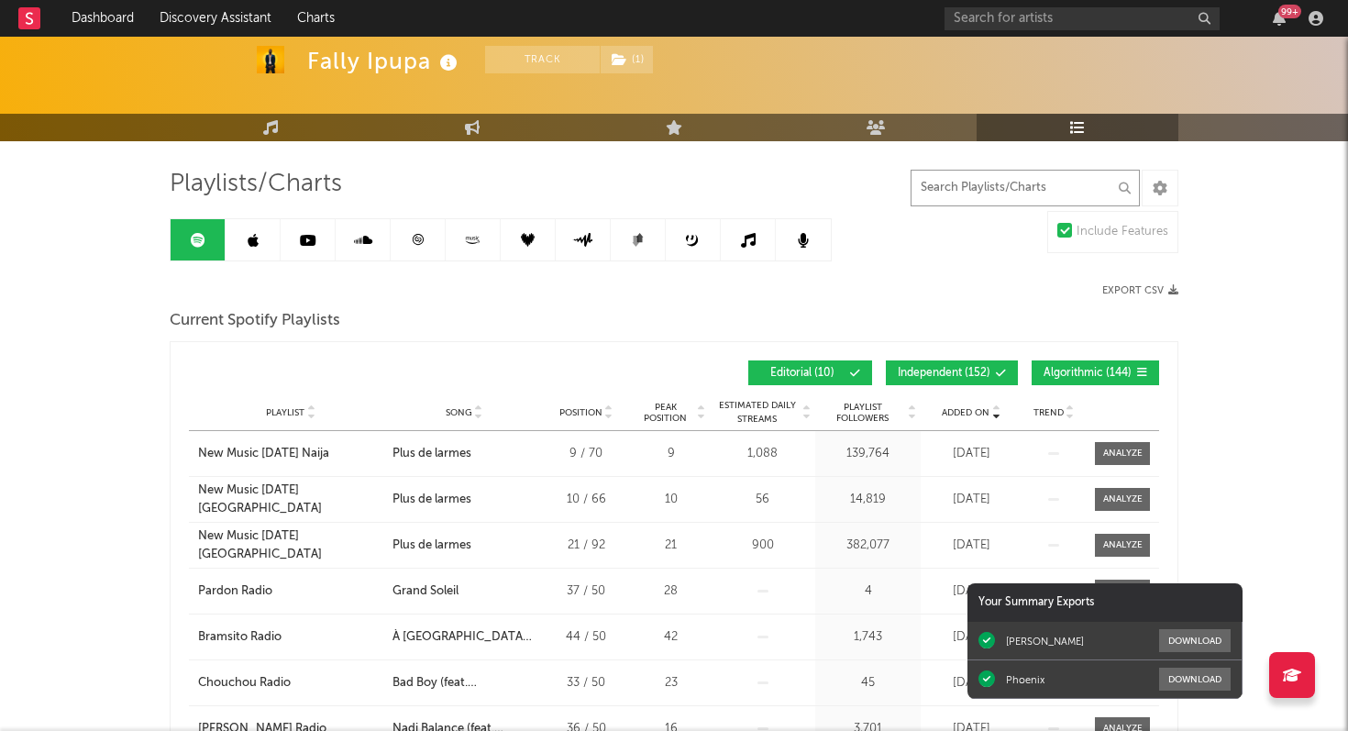
click at [990, 193] on input "text" at bounding box center [1025, 188] width 229 height 37
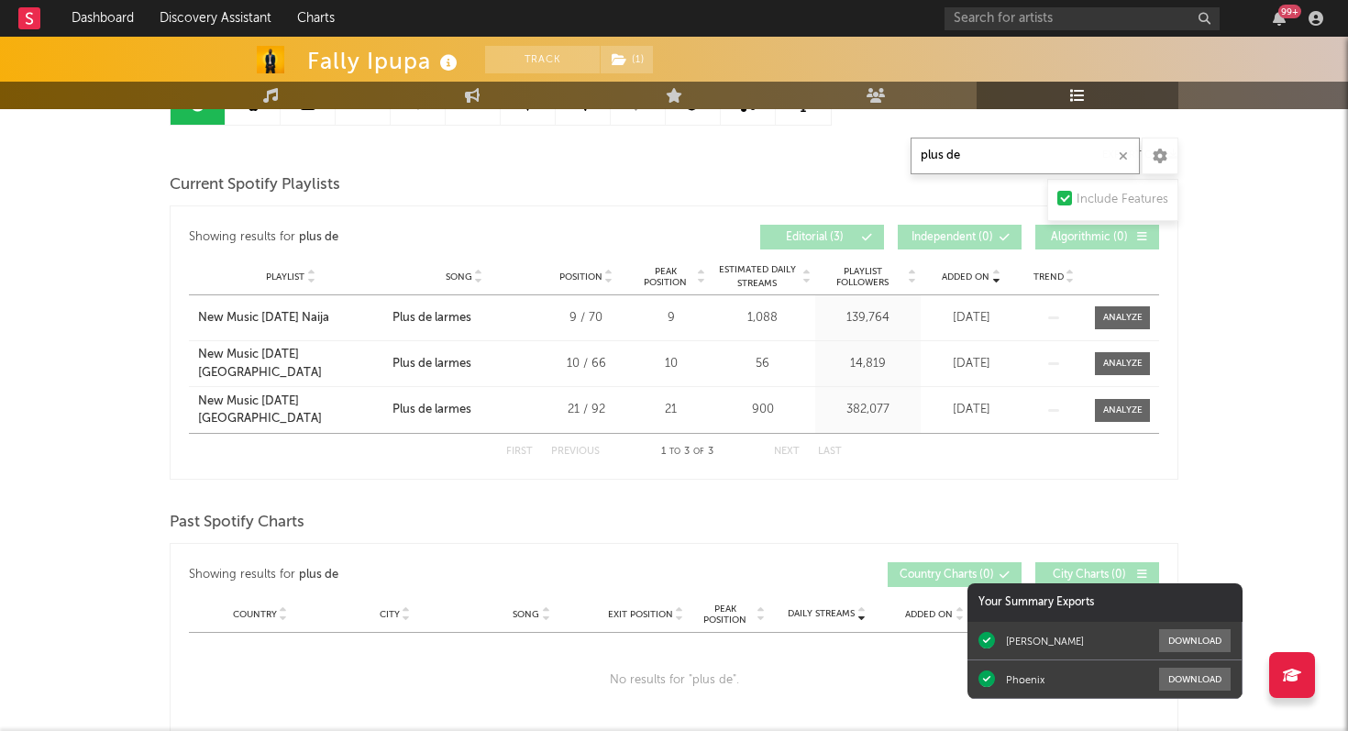
scroll to position [110, 0]
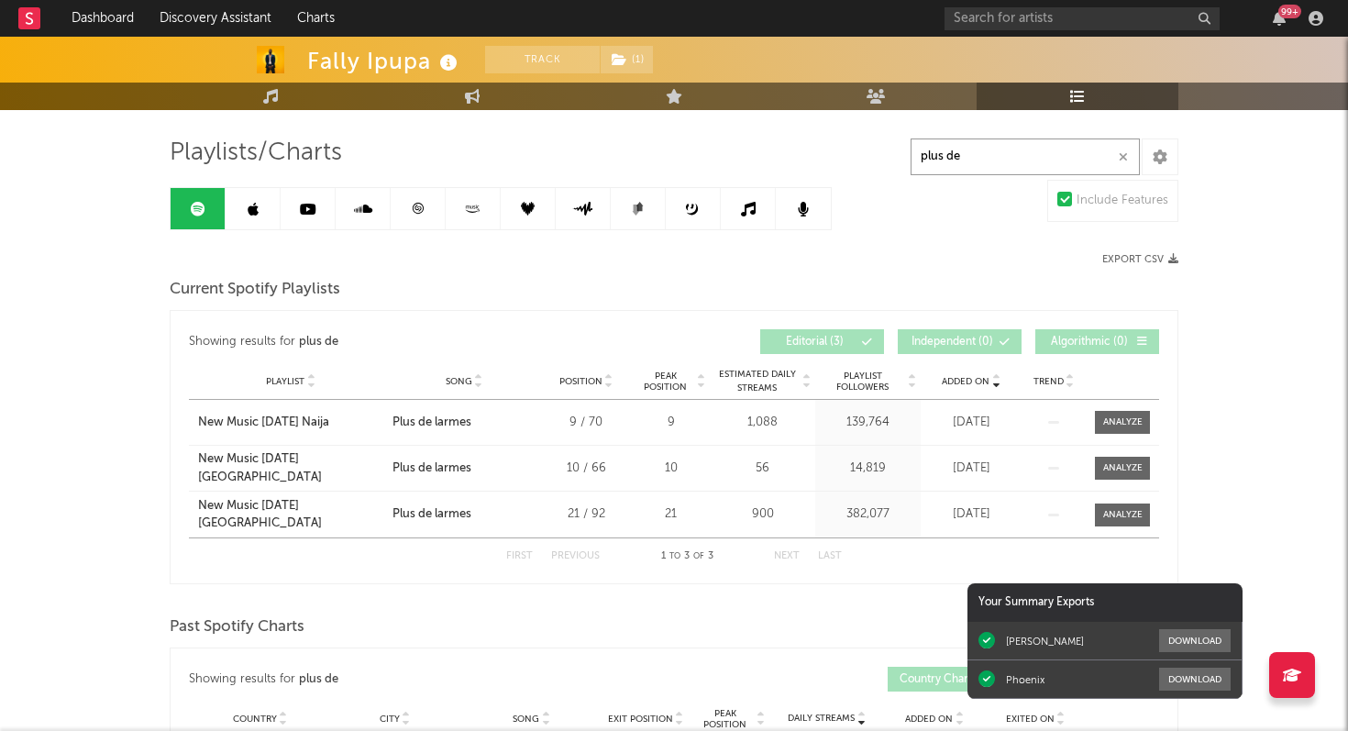
type input "plus de"
click at [416, 215] on icon at bounding box center [418, 209] width 14 height 14
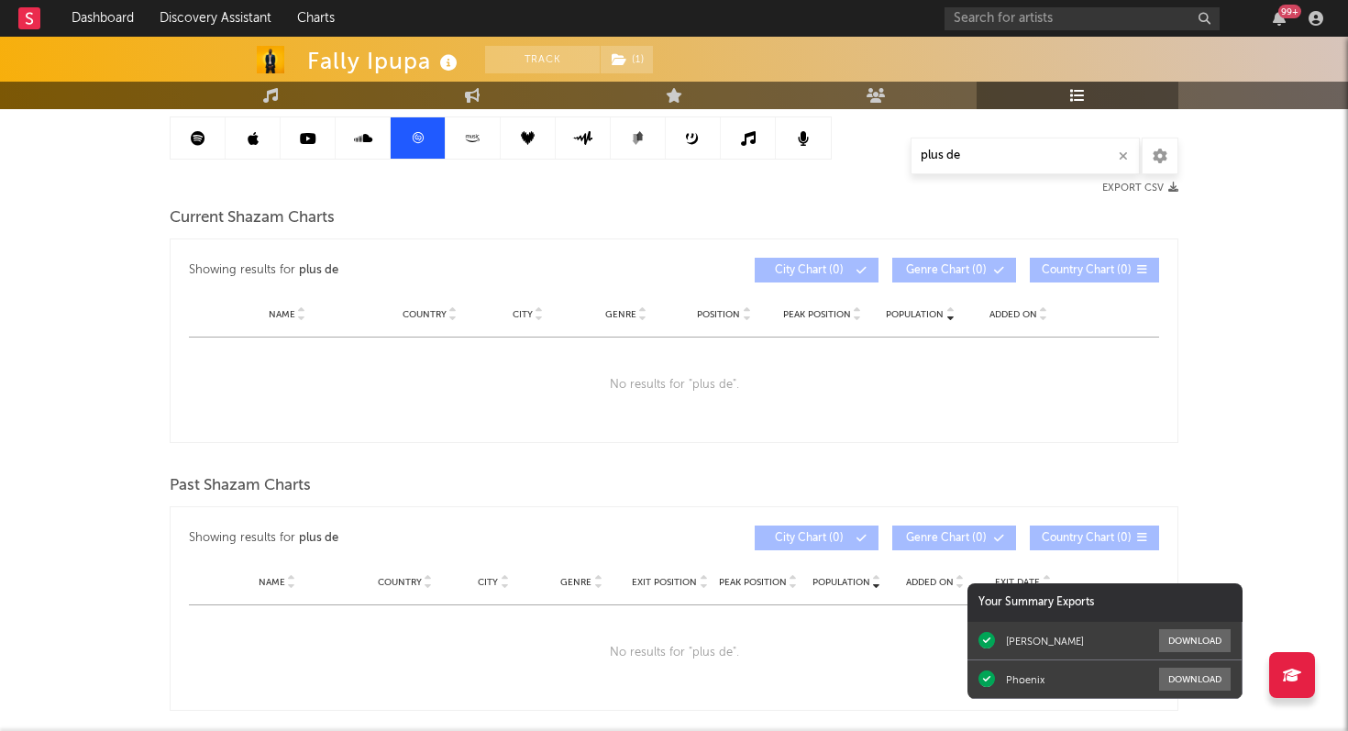
scroll to position [202, 0]
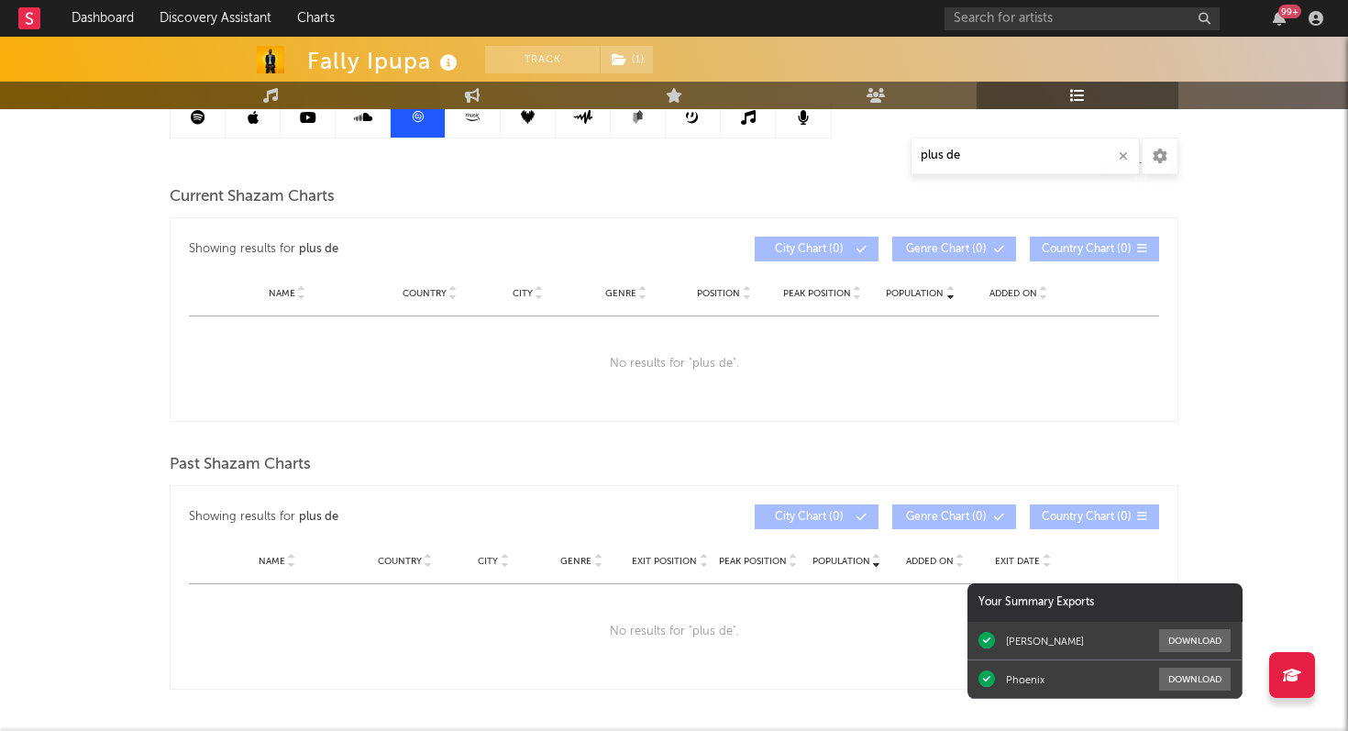
click at [260, 116] on link at bounding box center [253, 116] width 55 height 41
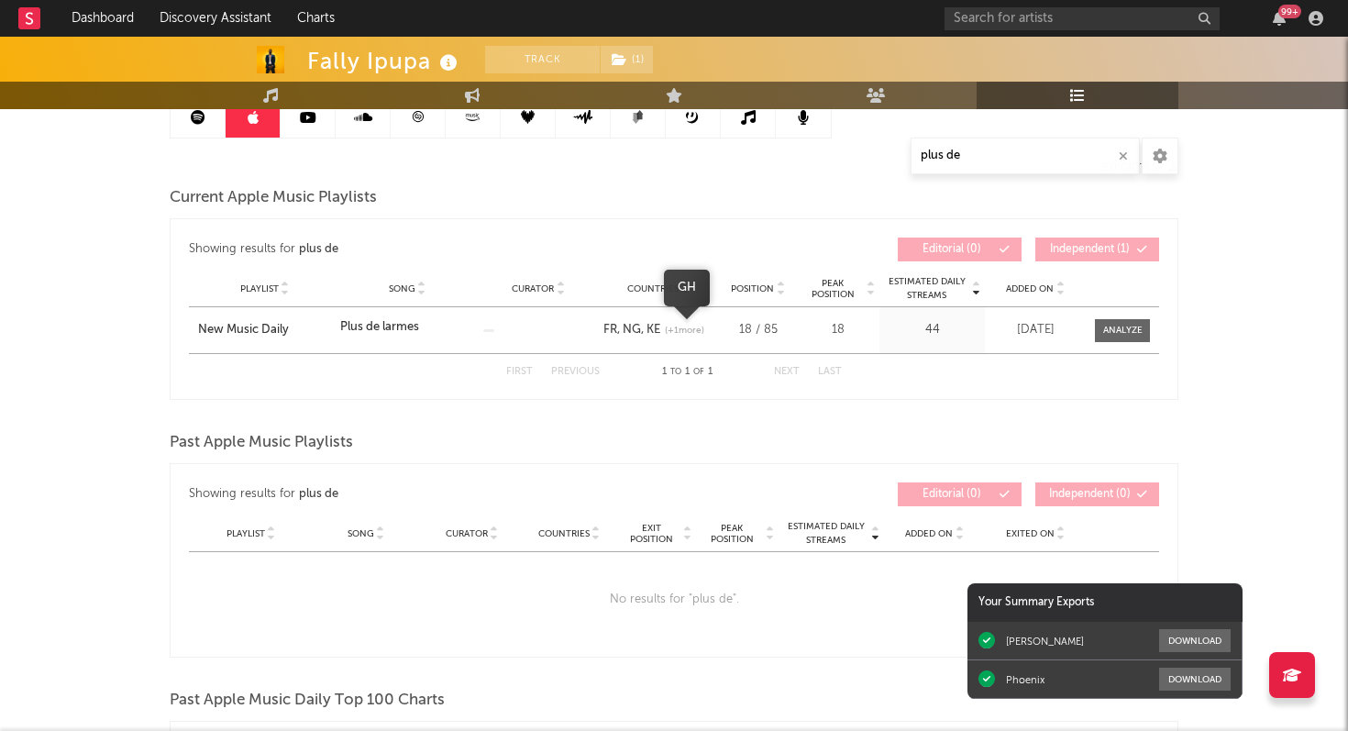
click at [688, 334] on span "(+ 1 more)" at bounding box center [684, 331] width 39 height 14
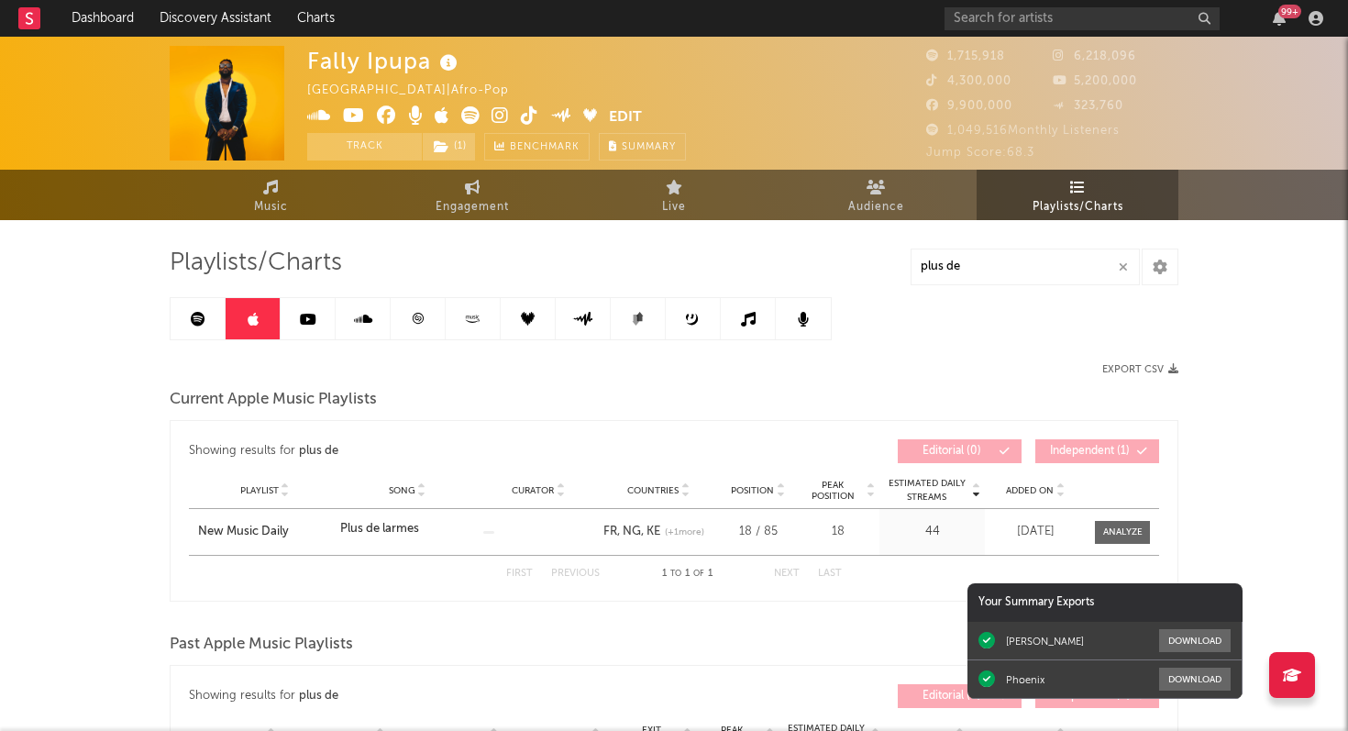
click at [305, 321] on icon at bounding box center [308, 319] width 17 height 15
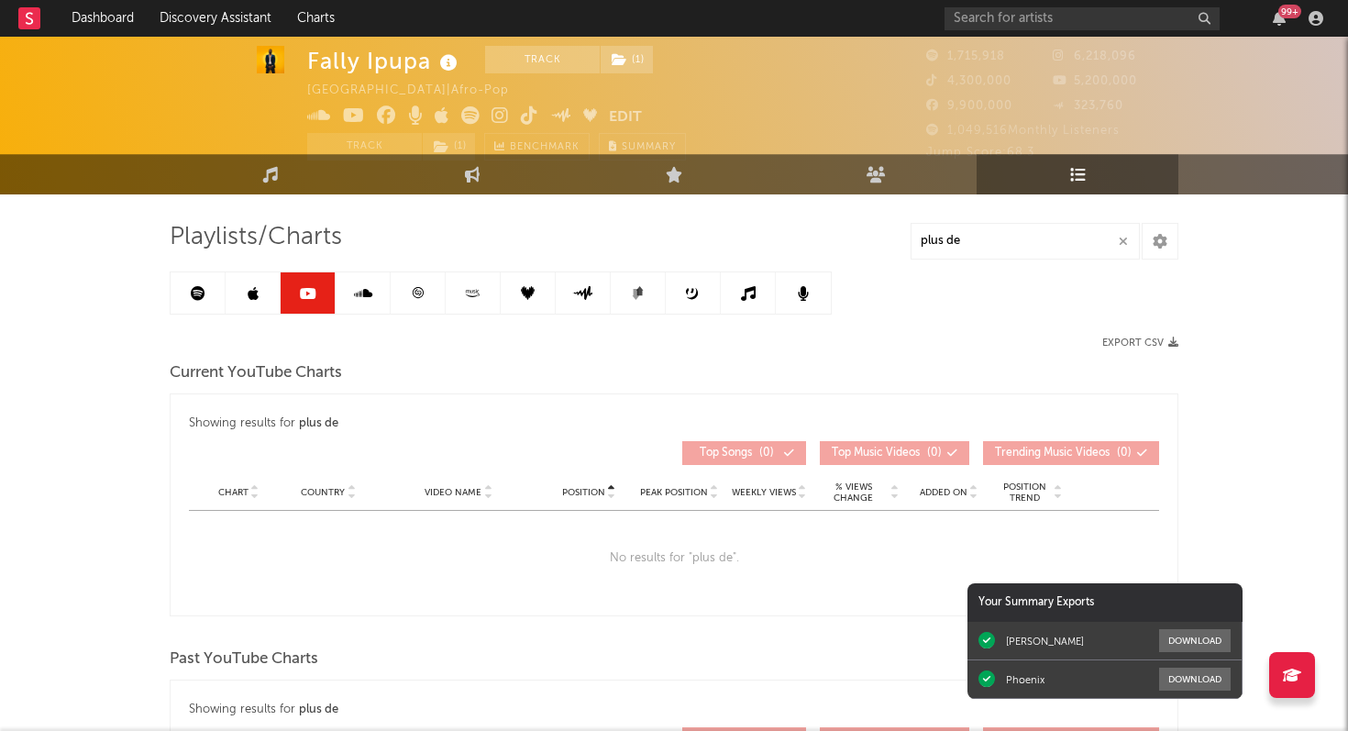
scroll to position [23, 0]
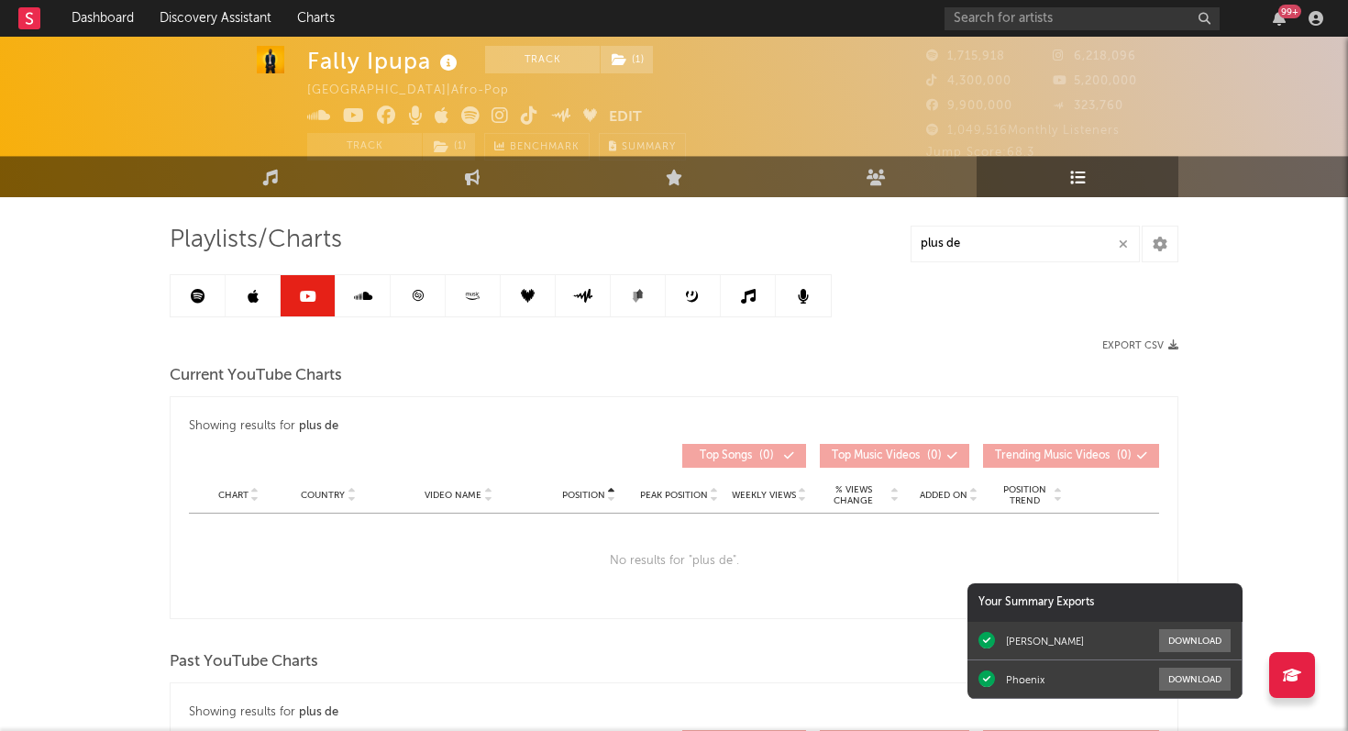
click at [358, 291] on icon at bounding box center [363, 296] width 18 height 15
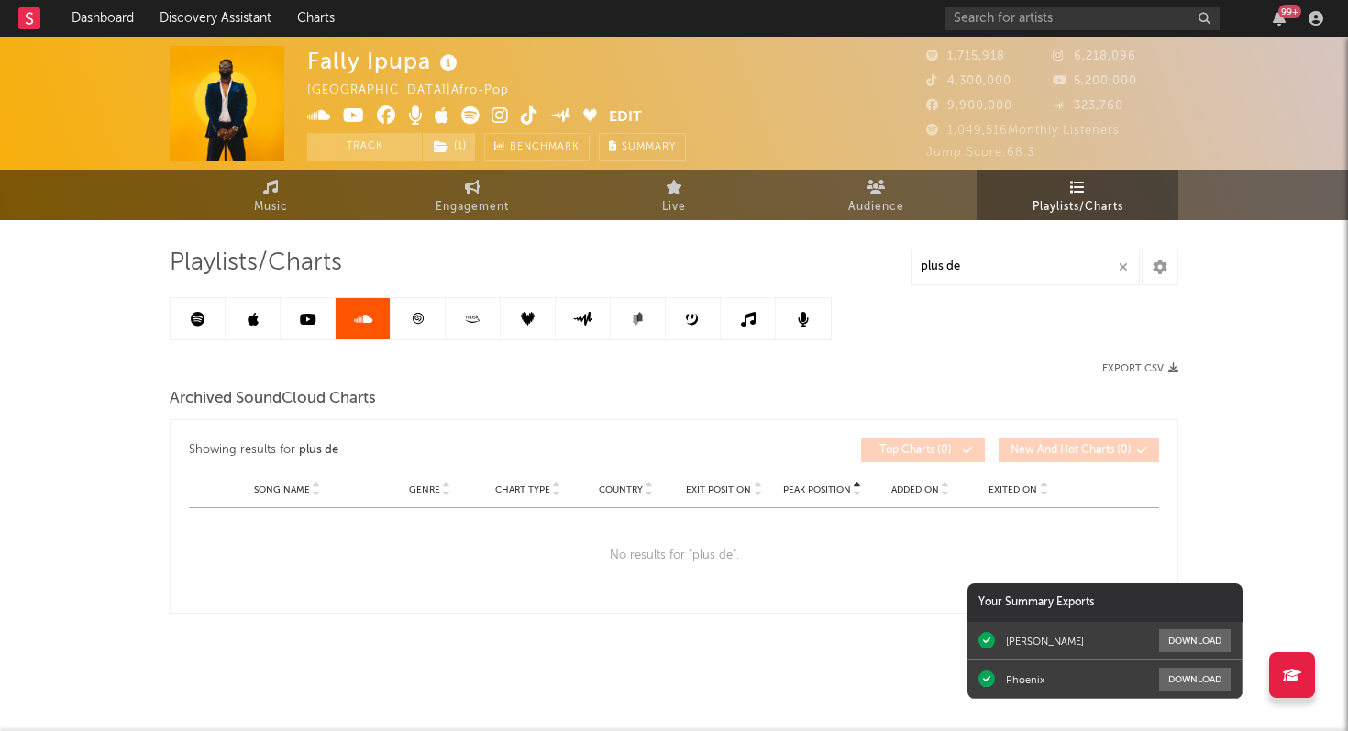
click at [415, 327] on link at bounding box center [418, 318] width 55 height 41
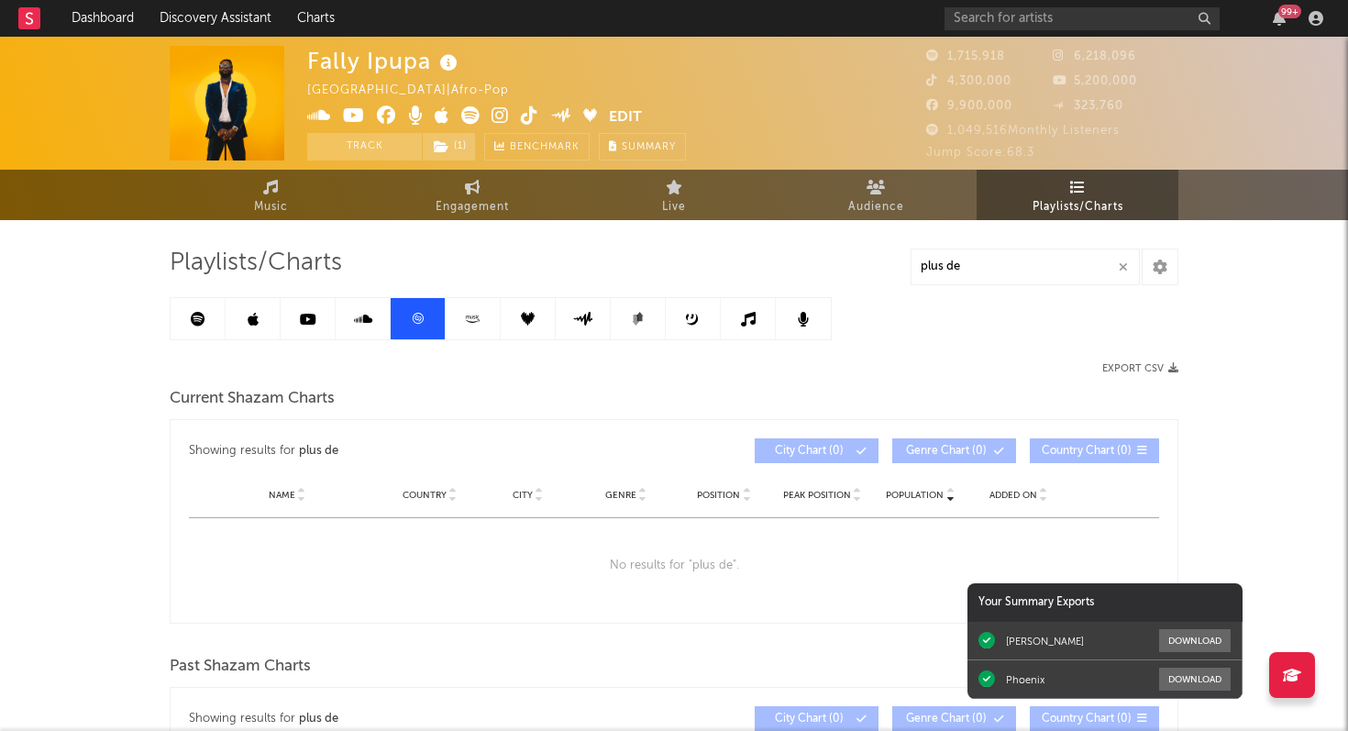
click at [478, 323] on icon at bounding box center [472, 319] width 21 height 14
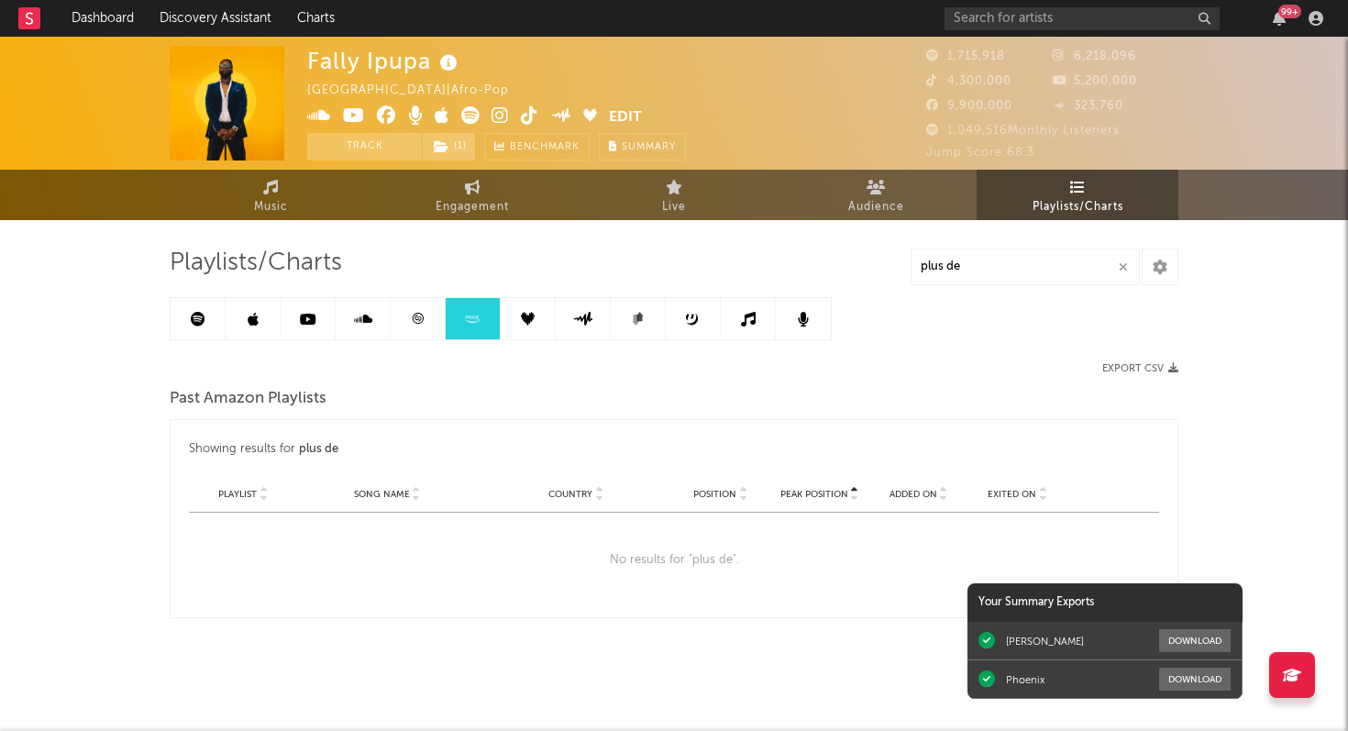
click at [526, 330] on link at bounding box center [528, 318] width 55 height 41
